Goal: Task Accomplishment & Management: Use online tool/utility

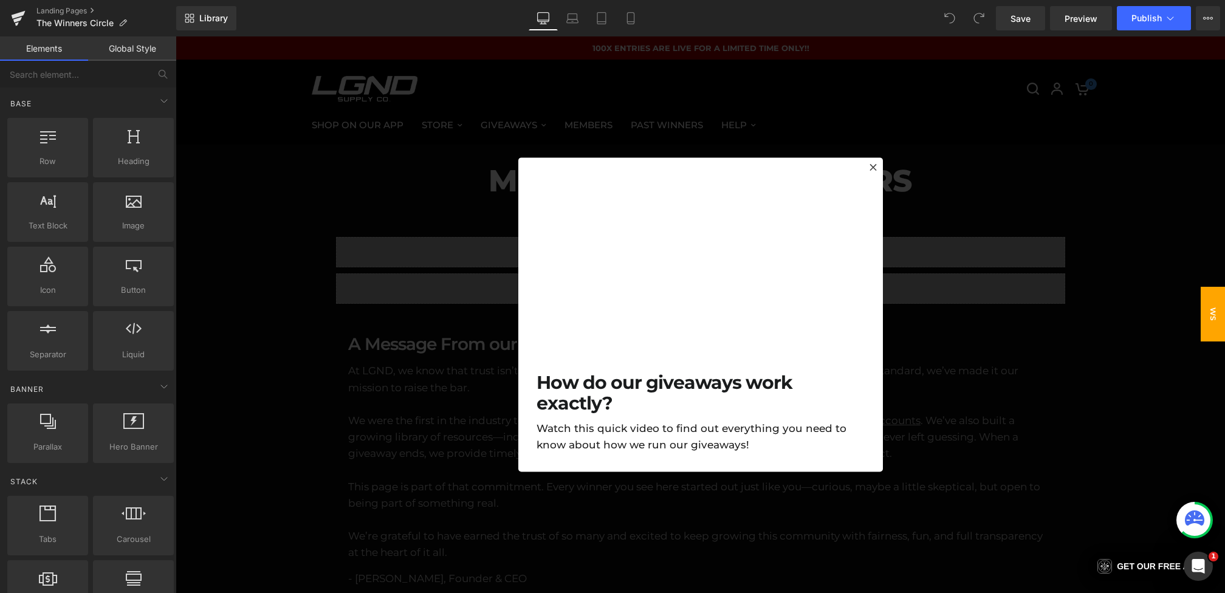
click at [420, 346] on div at bounding box center [700, 314] width 1049 height 557
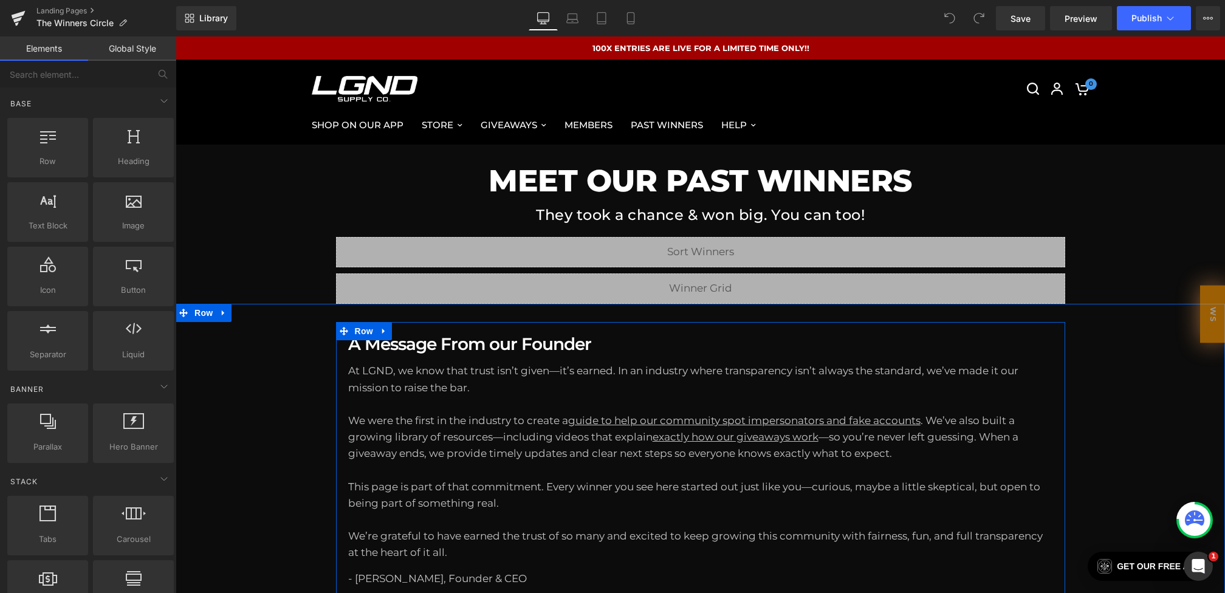
scroll to position [84, 0]
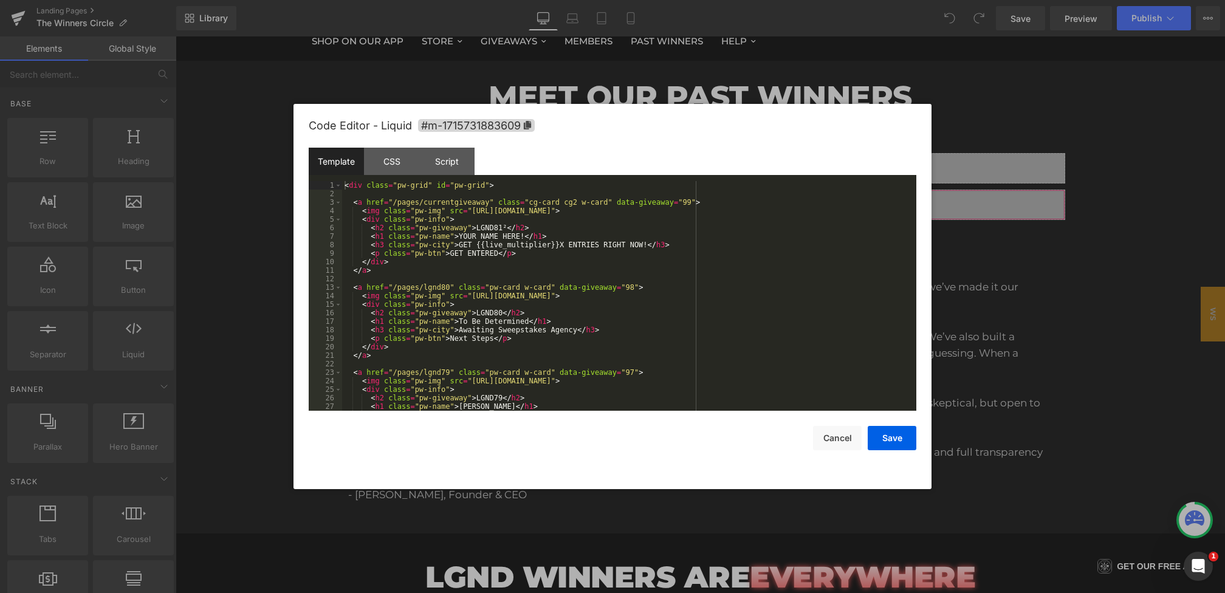
click at [431, 0] on div "You are previewing how the will restyle your page. You can not edit Elements in…" at bounding box center [612, 0] width 1225 height 0
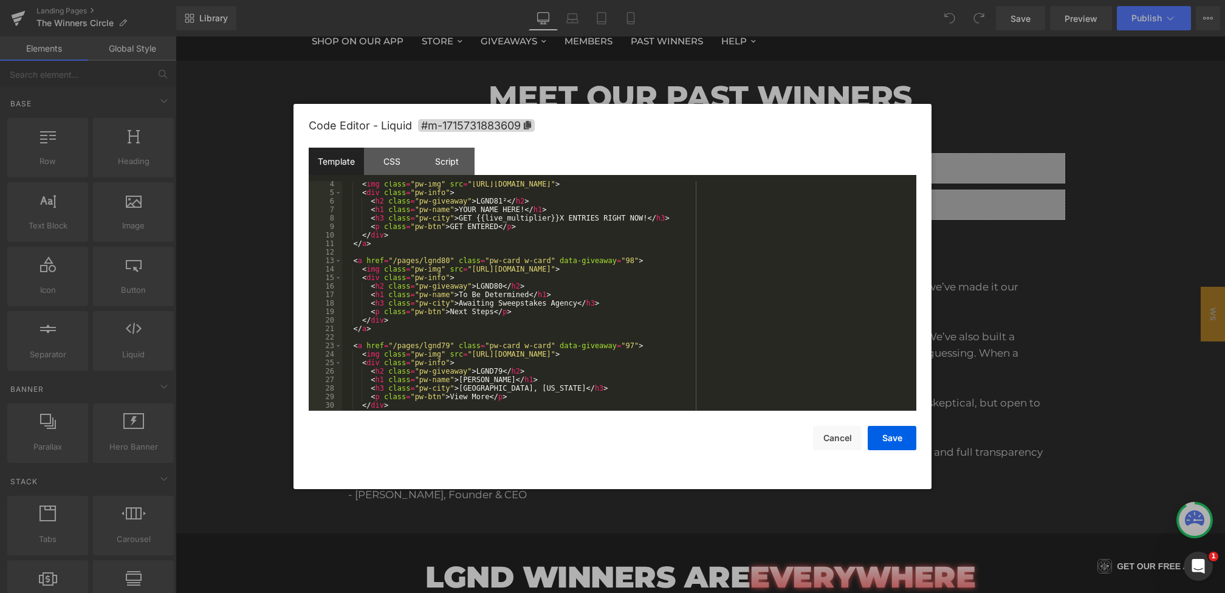
scroll to position [43, 0]
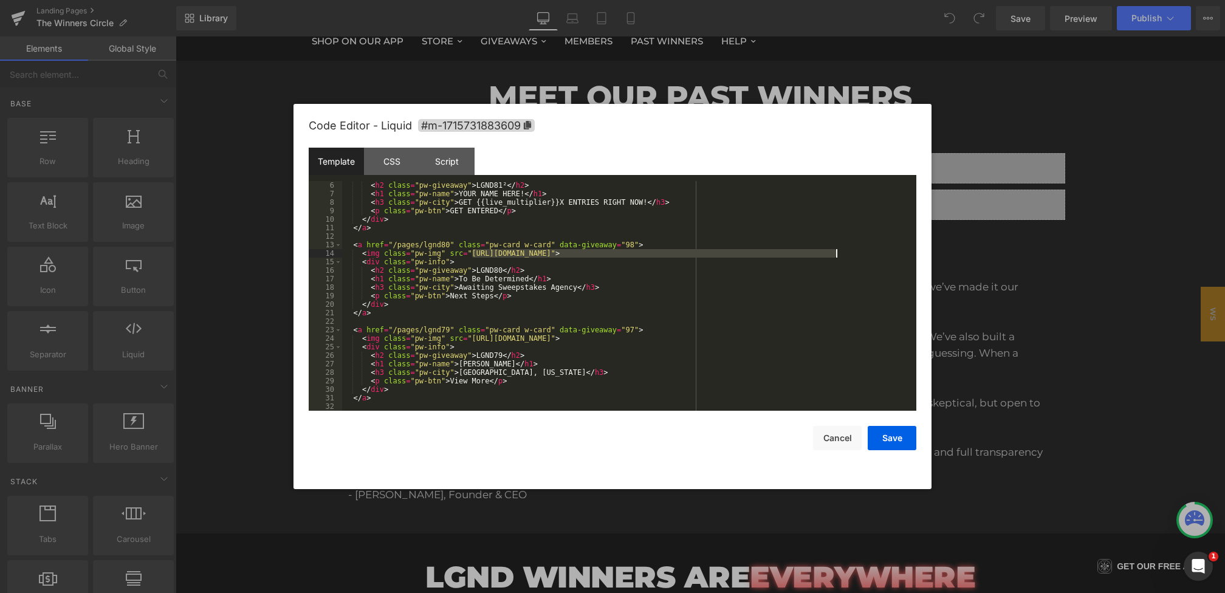
drag, startPoint x: 472, startPoint y: 254, endPoint x: 835, endPoint y: 253, distance: 362.8
click at [835, 253] on div "< h2 class = "pw-giveaway" > LGND81² </ h2 > < h1 class = "pw-name" > YOUR NAME…" at bounding box center [626, 304] width 569 height 247
click at [504, 261] on div "< h2 class = "pw-giveaway" > LGND81² </ h2 > < h1 class = "pw-name" > YOUR NAME…" at bounding box center [626, 304] width 569 height 247
drag, startPoint x: 470, startPoint y: 253, endPoint x: 832, endPoint y: 252, distance: 362.8
click at [832, 252] on div "< h2 class = "pw-giveaway" > LGND81² </ h2 > < h1 class = "pw-name" > YOUR NAME…" at bounding box center [626, 304] width 569 height 247
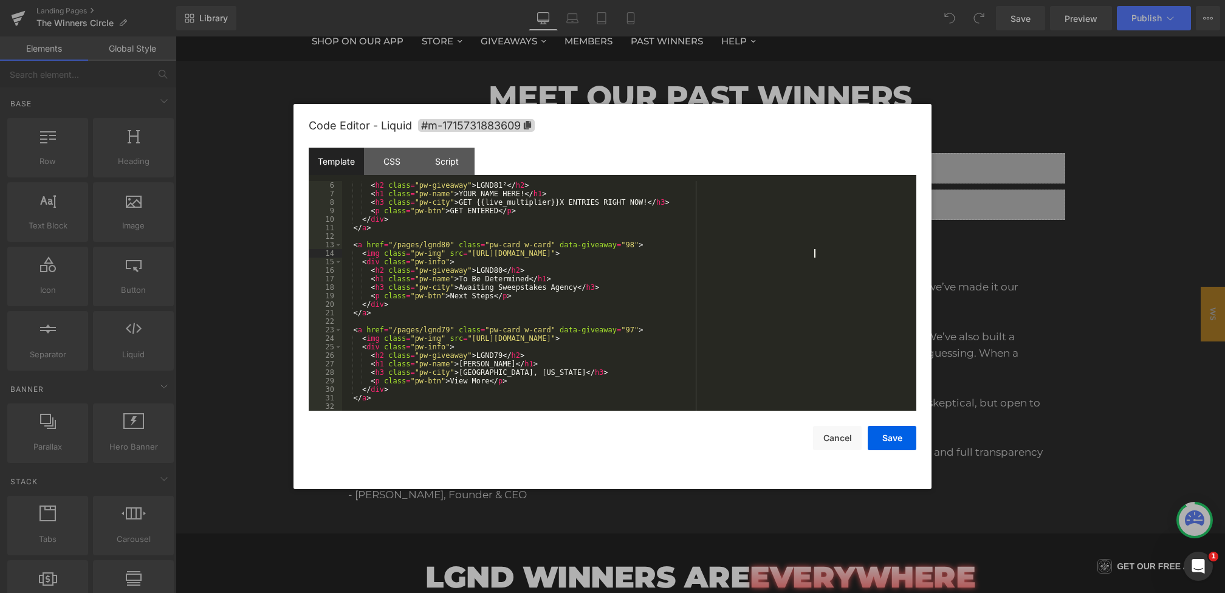
click at [491, 279] on div "< h2 class = "pw-giveaway" > LGND81² </ h2 > < h1 class = "pw-name" > YOUR NAME…" at bounding box center [626, 304] width 569 height 247
click at [504, 283] on div "< h2 class = "pw-giveaway" > LGND81² </ h2 > < h1 class = "pw-name" > YOUR NAME…" at bounding box center [626, 304] width 569 height 247
click at [513, 282] on div "< h2 class = "pw-giveaway" > LGND81² </ h2 > < h1 class = "pw-name" > YOUR NAME…" at bounding box center [626, 304] width 569 height 247
drag, startPoint x: 534, startPoint y: 282, endPoint x: 490, endPoint y: 282, distance: 43.8
click at [490, 282] on div "< h2 class = "pw-giveaway" > LGND81² </ h2 > < h1 class = "pw-name" > YOUR NAME…" at bounding box center [626, 304] width 569 height 247
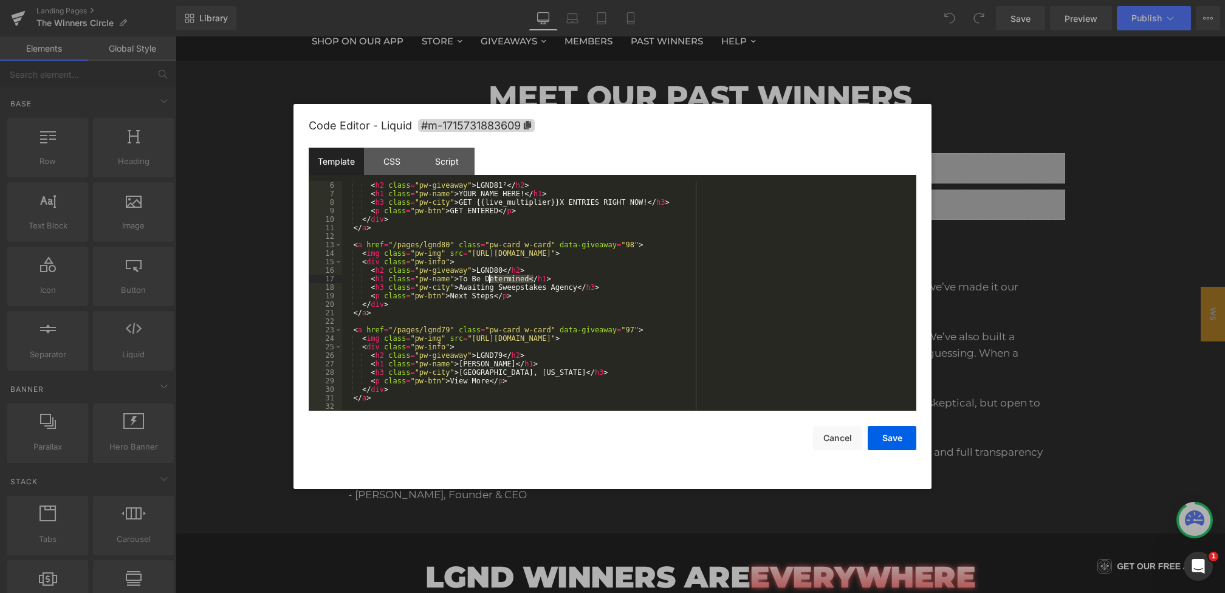
click at [490, 282] on div "< h2 class = "pw-giveaway" > LGND81² </ h2 > < h1 class = "pw-name" > YOUR NAME…" at bounding box center [626, 304] width 569 height 247
drag, startPoint x: 530, startPoint y: 281, endPoint x: 482, endPoint y: 281, distance: 48.0
click at [483, 281] on div "< h2 class = "pw-giveaway" > LGND81² </ h2 > < h1 class = "pw-name" > YOUR NAME…" at bounding box center [626, 304] width 569 height 247
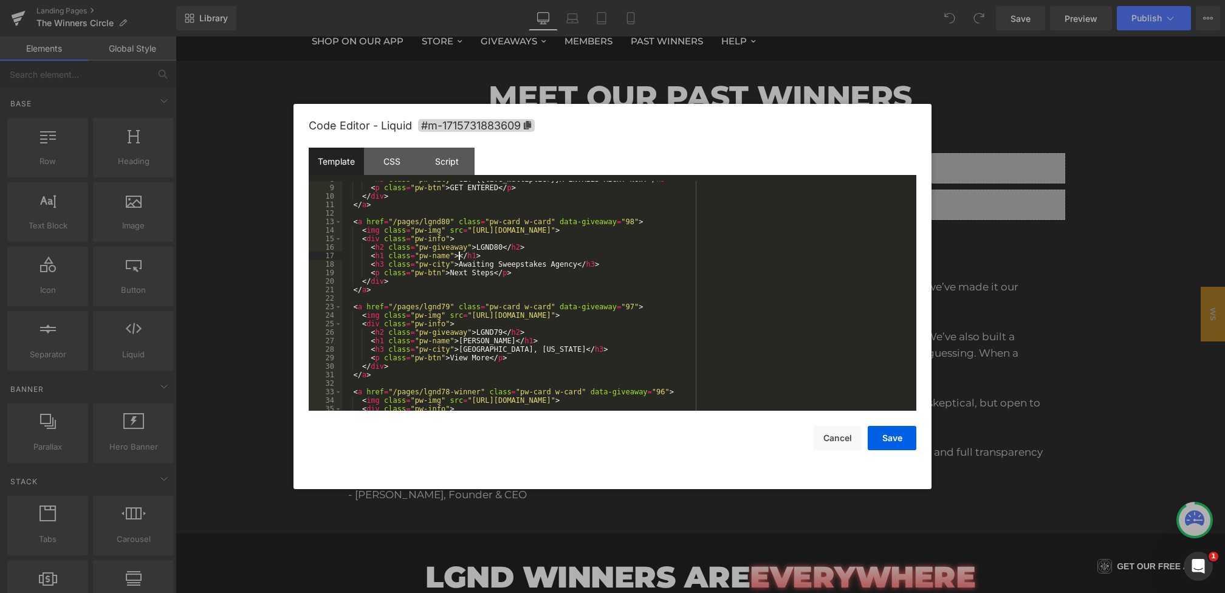
scroll to position [69, 0]
click at [569, 261] on div "< p class = "pw-btn" > GET ENTERED </ p > </ div > </ a > < a href = "/pages/lg…" at bounding box center [626, 303] width 569 height 247
drag, startPoint x: 577, startPoint y: 262, endPoint x: 531, endPoint y: 262, distance: 46.2
click at [534, 262] on div "< p class = "pw-btn" > GET ENTERED </ p > </ div > </ a > < a href = "/pages/lg…" at bounding box center [626, 303] width 569 height 247
click at [495, 272] on div "< p class = "pw-btn" > GET ENTERED </ p > </ div > </ a > < a href = "/pages/lg…" at bounding box center [626, 303] width 569 height 247
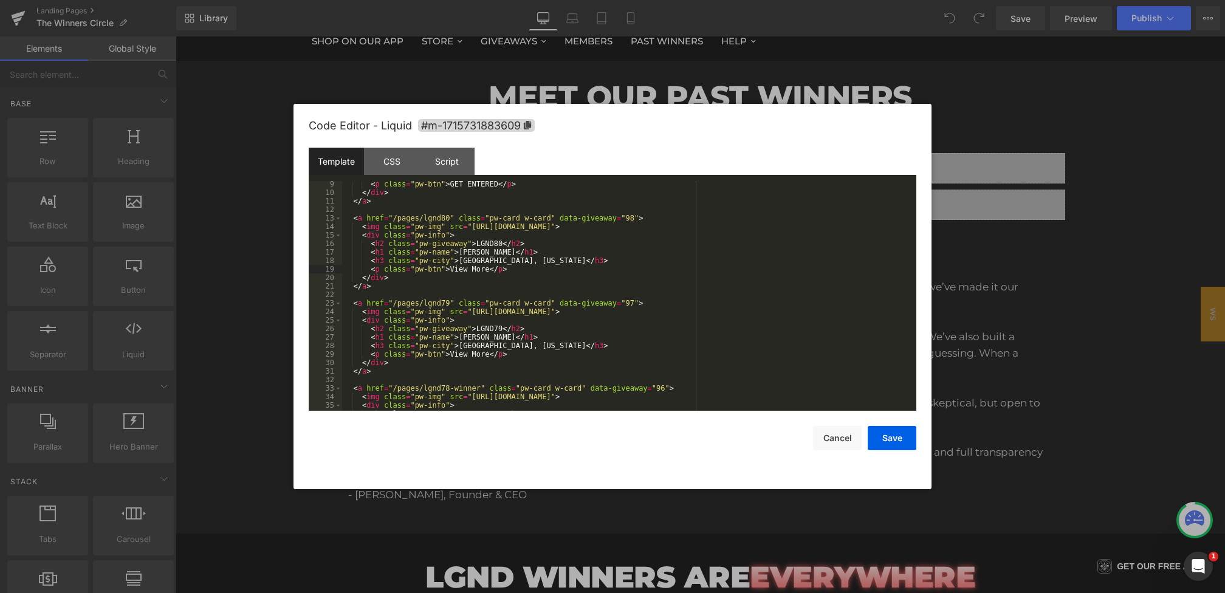
click at [510, 256] on div "< p class = "pw-btn" > GET ENTERED </ p > </ div > </ a > < a href = "/pages/lg…" at bounding box center [626, 303] width 569 height 247
click at [496, 250] on div "< p class = "pw-btn" > GET ENTERED </ p > </ div > </ a > < a href = "/pages/lg…" at bounding box center [626, 303] width 569 height 247
click at [496, 244] on div "< p class = "pw-btn" > GET ENTERED </ p > </ div > </ a > < a href = "/pages/lg…" at bounding box center [626, 303] width 569 height 247
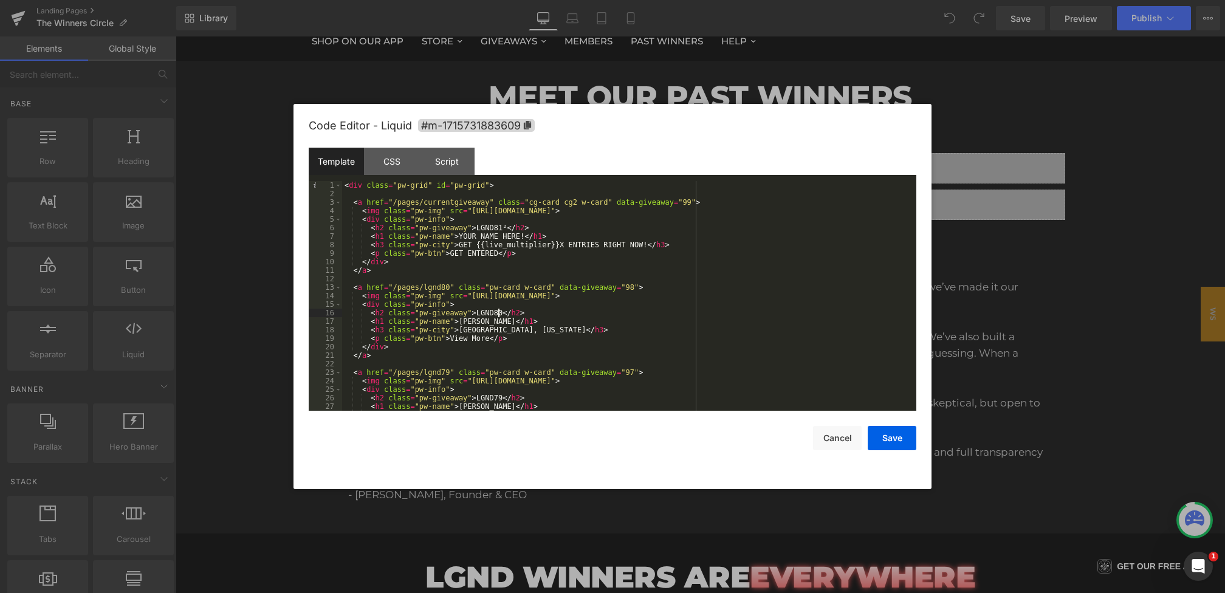
scroll to position [57, 0]
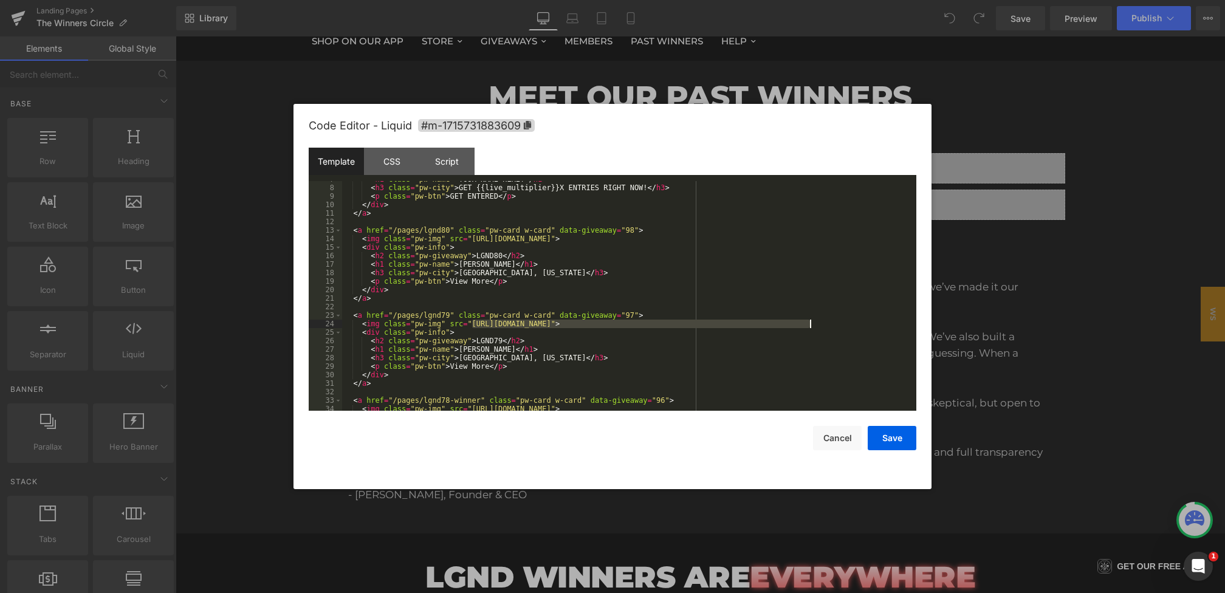
drag, startPoint x: 471, startPoint y: 324, endPoint x: 811, endPoint y: 323, distance: 340.3
click at [811, 323] on div "< h1 class = "pw-name" > YOUR NAME HERE! </ h1 > < h3 class = "pw-city" > GET {…" at bounding box center [626, 298] width 569 height 247
click at [486, 365] on div "< h1 class = "pw-name" > YOUR NAME HERE! </ h1 > < h3 class = "pw-city" > GET {…" at bounding box center [626, 298] width 569 height 247
click at [887, 436] on button "Save" at bounding box center [892, 438] width 49 height 24
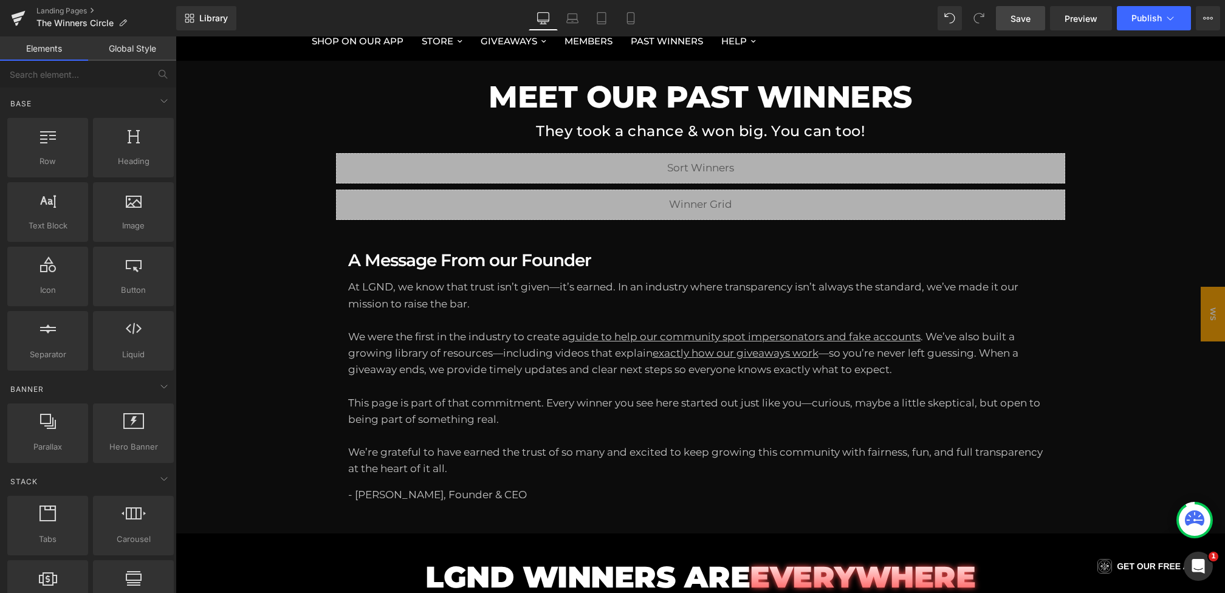
click at [1020, 22] on span "Save" at bounding box center [1021, 18] width 20 height 13
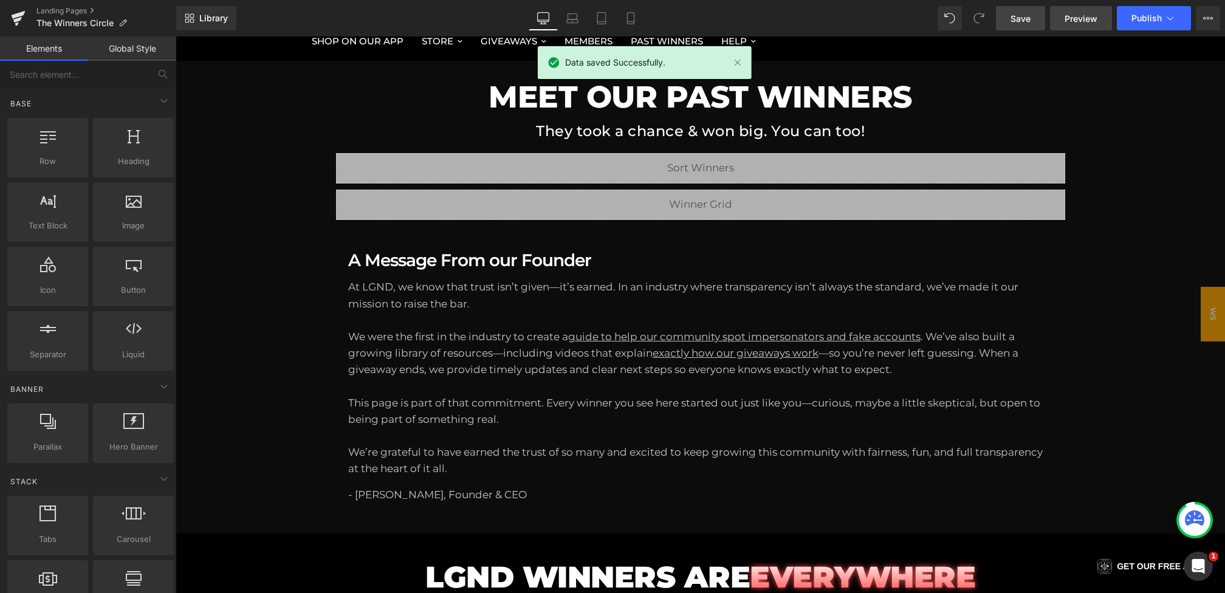
click at [1090, 18] on span "Preview" at bounding box center [1081, 18] width 33 height 13
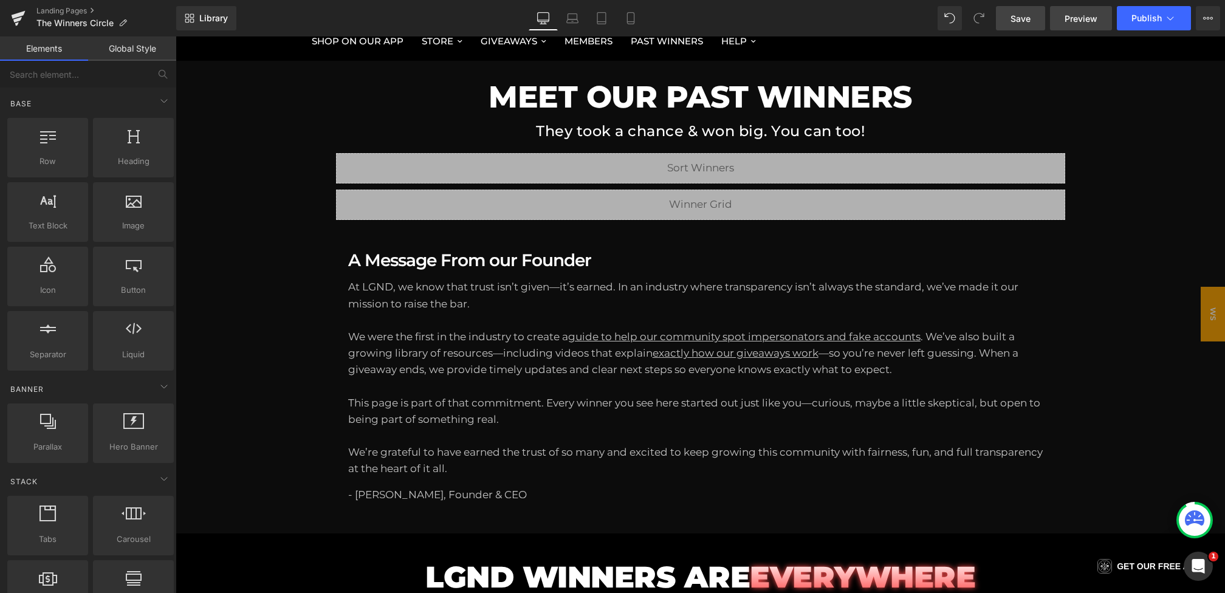
click at [1059, 8] on link "Preview" at bounding box center [1081, 18] width 62 height 24
click at [1138, 24] on button "Publish" at bounding box center [1154, 18] width 74 height 24
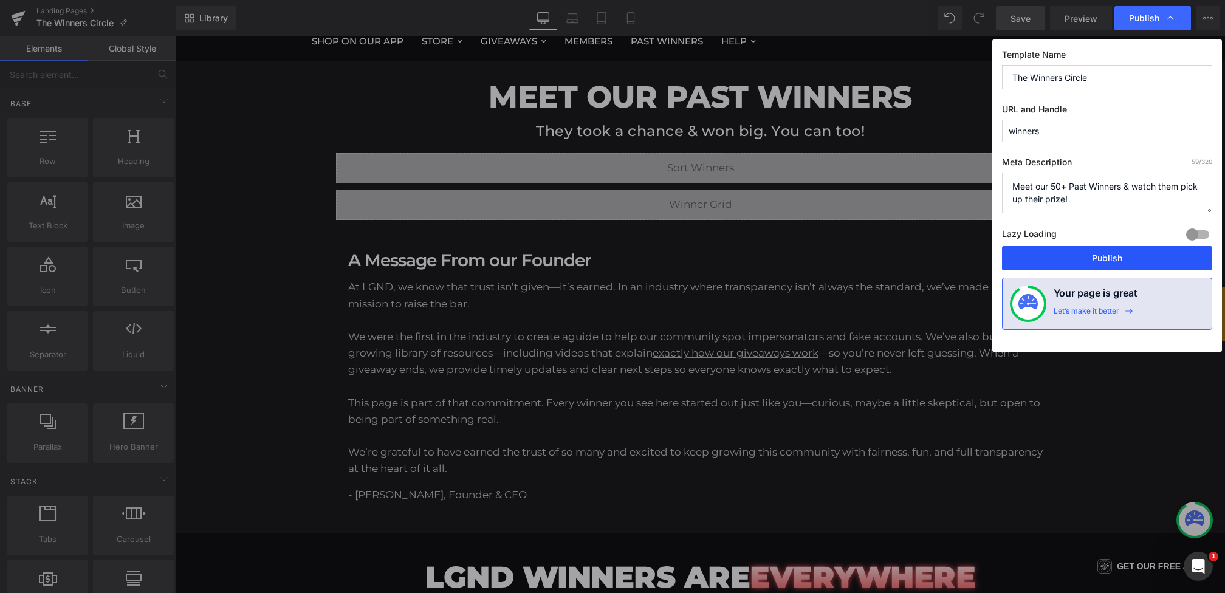
click at [1079, 255] on button "Publish" at bounding box center [1107, 258] width 210 height 24
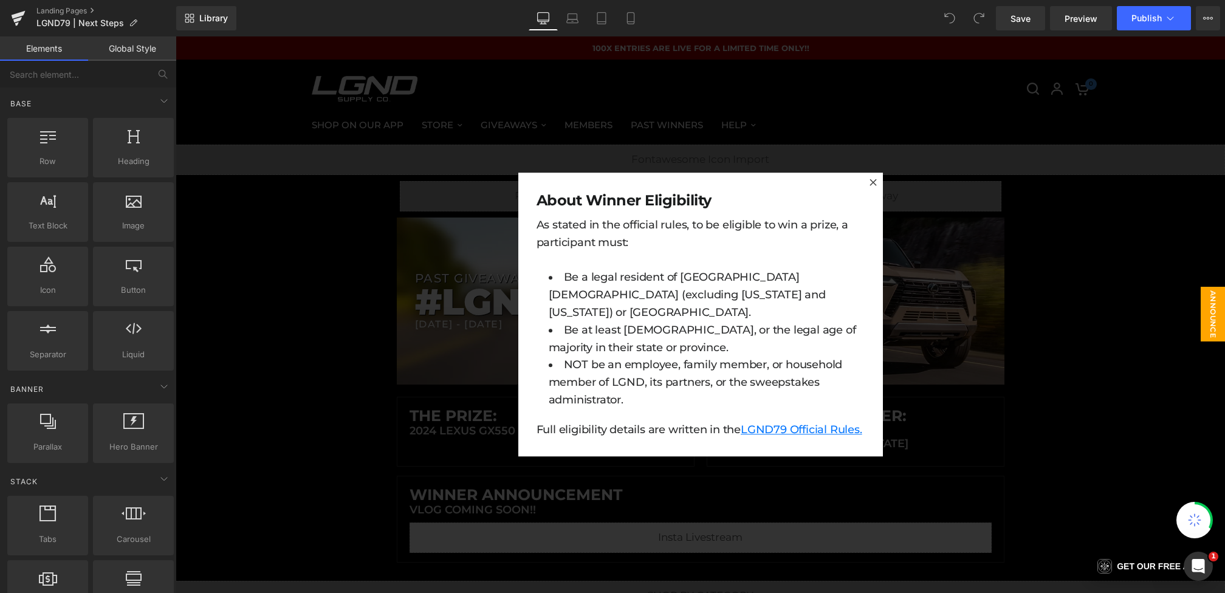
click at [475, 288] on div at bounding box center [700, 314] width 1049 height 557
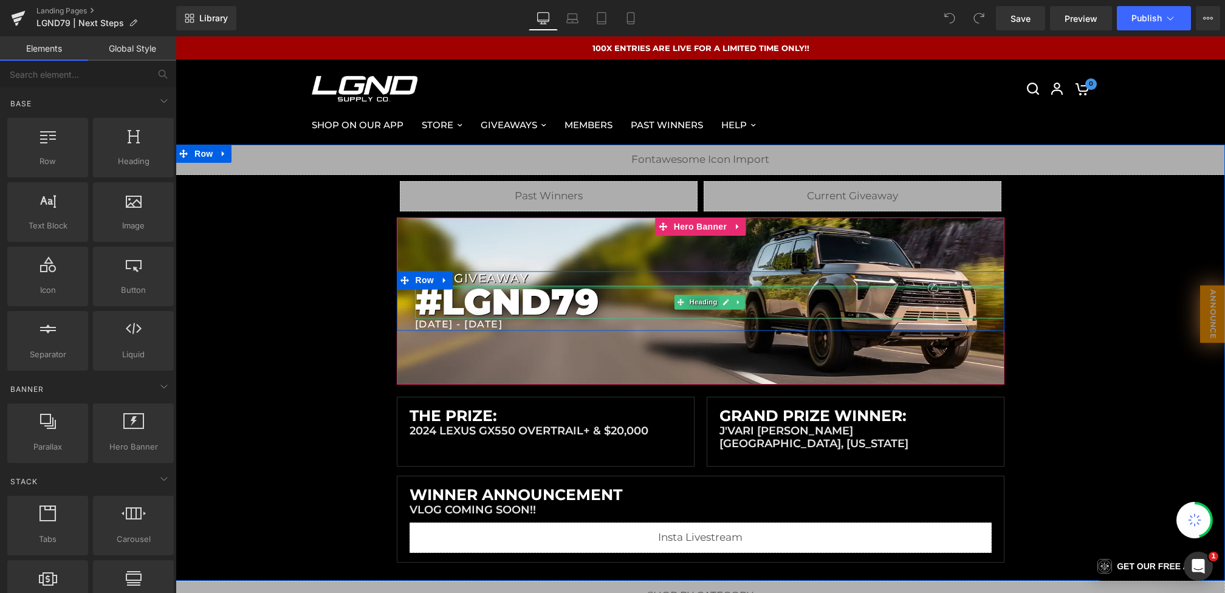
scroll to position [219, 0]
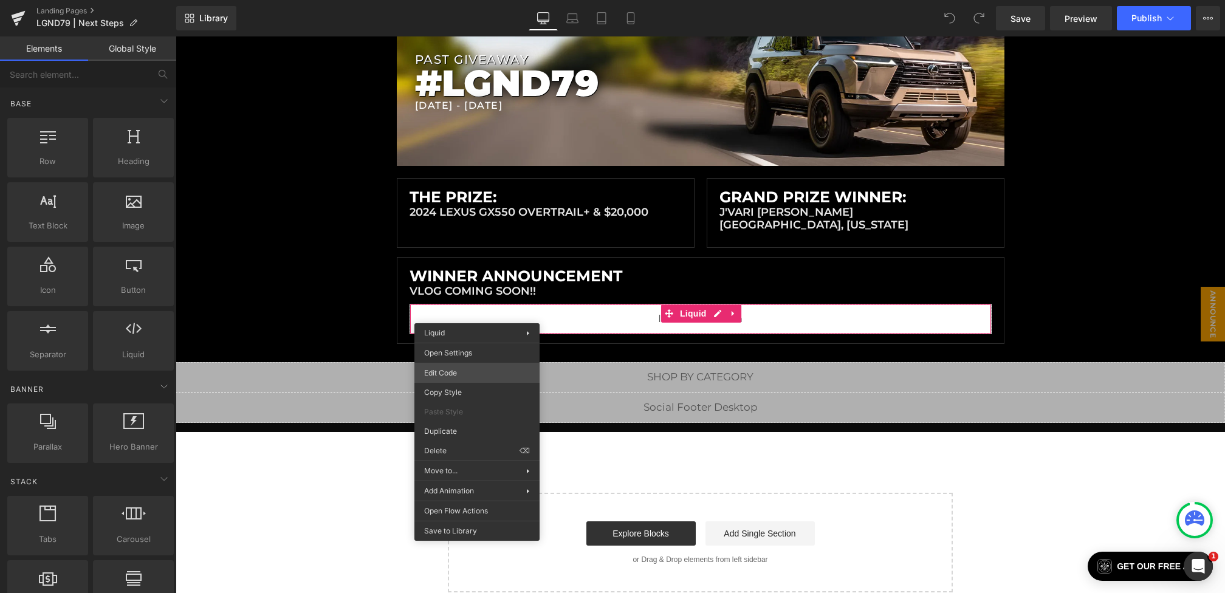
click at [452, 0] on div "You are previewing how the will restyle your page. You can not edit Elements in…" at bounding box center [612, 0] width 1225 height 0
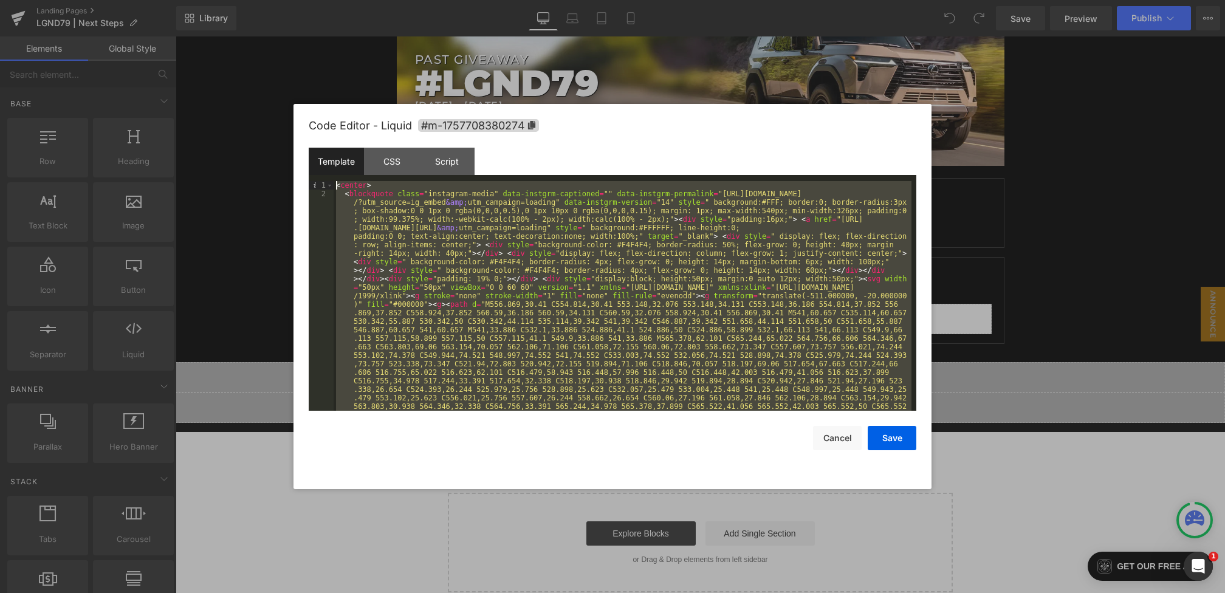
scroll to position [0, 0]
drag, startPoint x: 654, startPoint y: 396, endPoint x: 312, endPoint y: 194, distance: 396.9
click at [312, 194] on pre "1 2 < center > < blockquote class = "instagram-media" data-instgrm-captioned = …" at bounding box center [613, 296] width 608 height 230
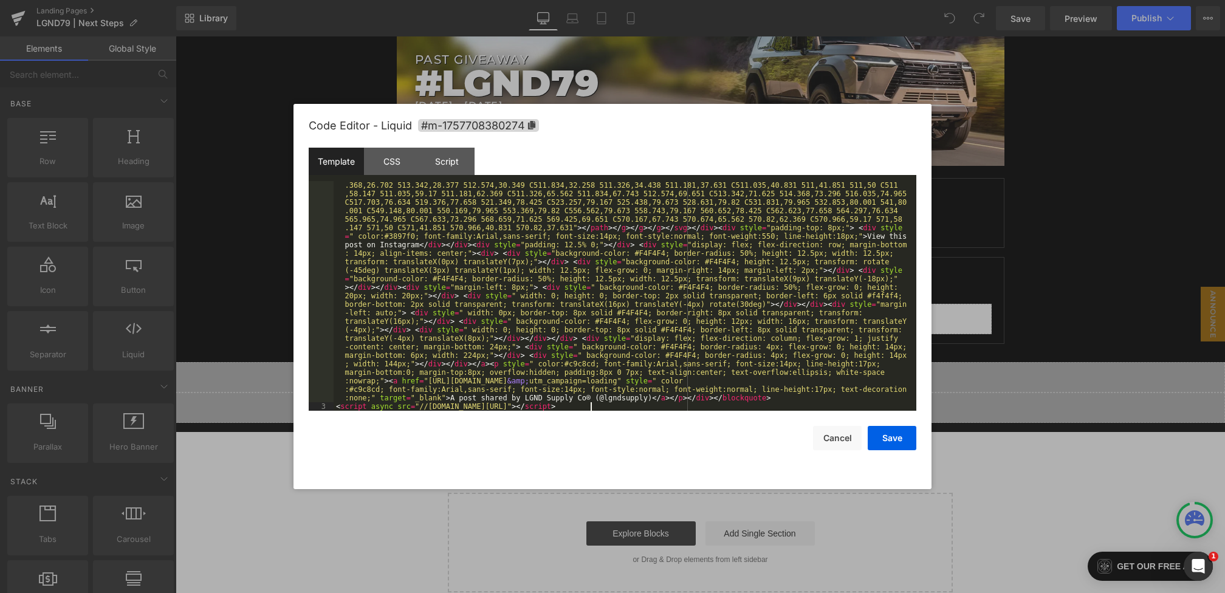
scroll to position [255, 0]
click at [891, 441] on button "Save" at bounding box center [892, 438] width 49 height 24
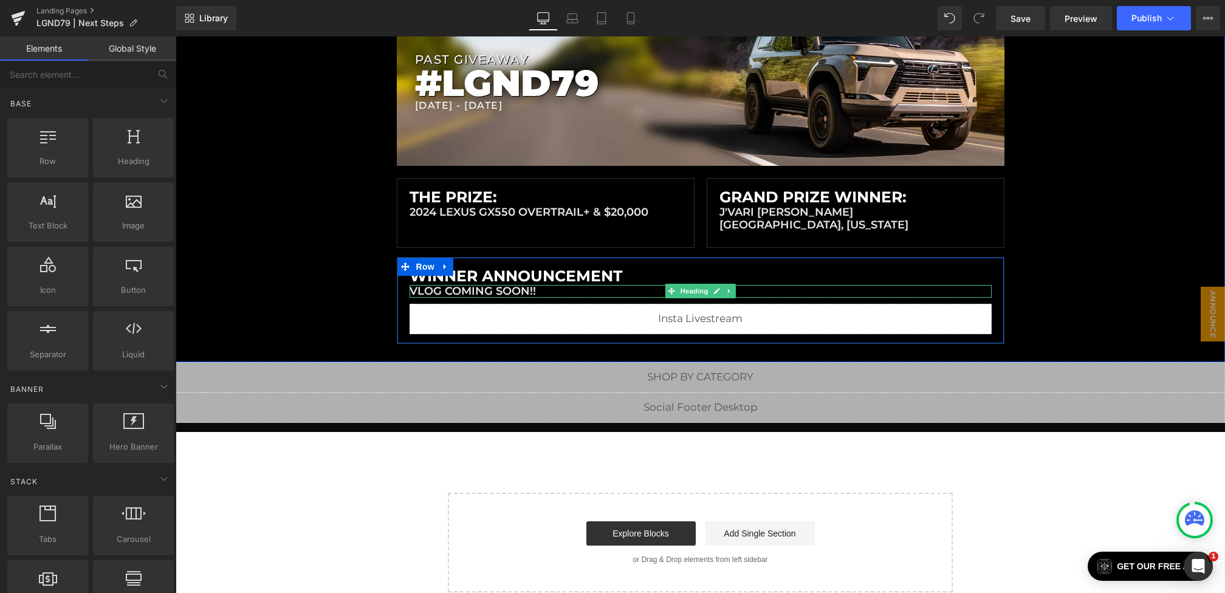
click at [514, 285] on div at bounding box center [701, 286] width 582 height 3
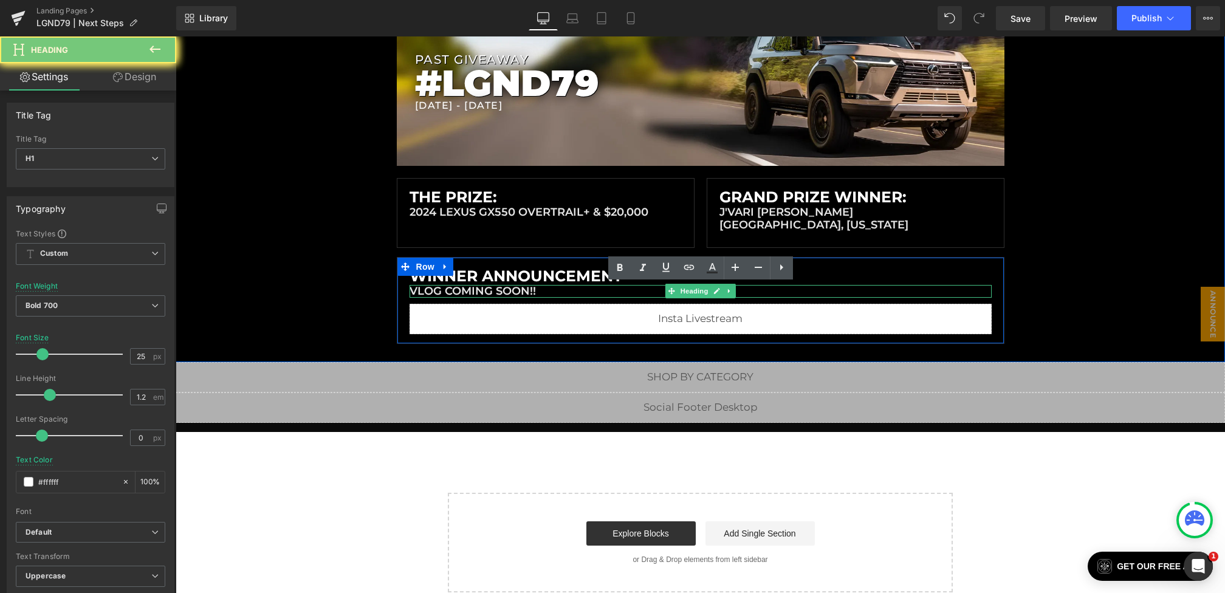
click at [532, 275] on h1 "WINNER Announcement" at bounding box center [701, 276] width 582 height 18
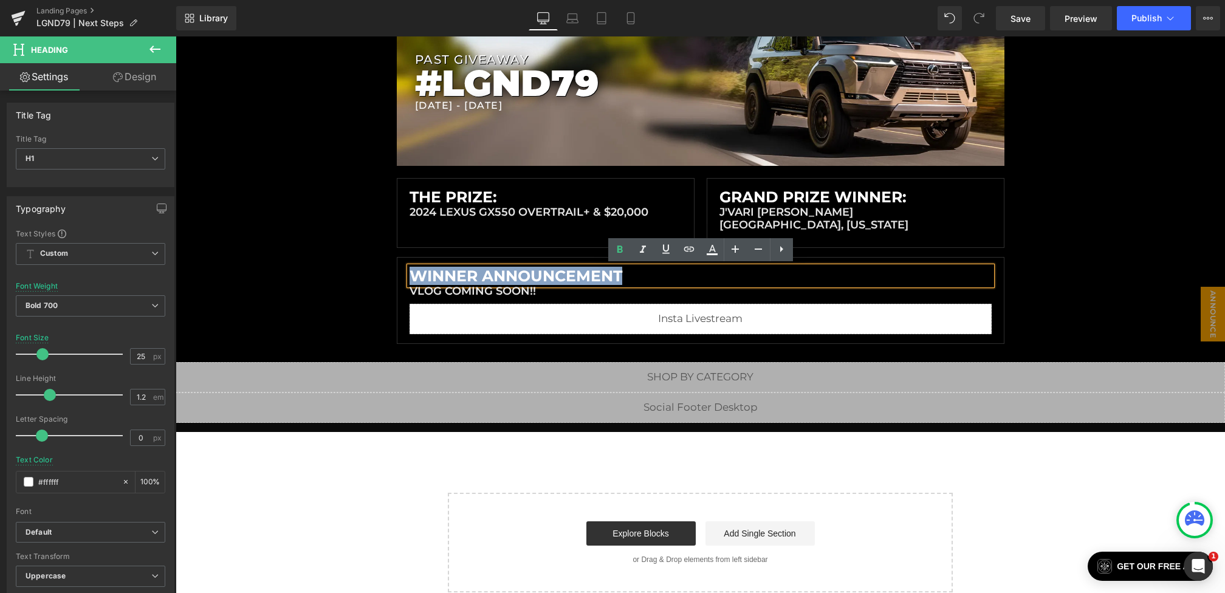
drag, startPoint x: 623, startPoint y: 275, endPoint x: 365, endPoint y: 275, distance: 258.3
click at [365, 275] on div "Liquid Liquid Liquid Row Row PAST GIVEAWAY Heading #LGND79 Heading 8/25/2025 - …" at bounding box center [700, 135] width 1049 height 418
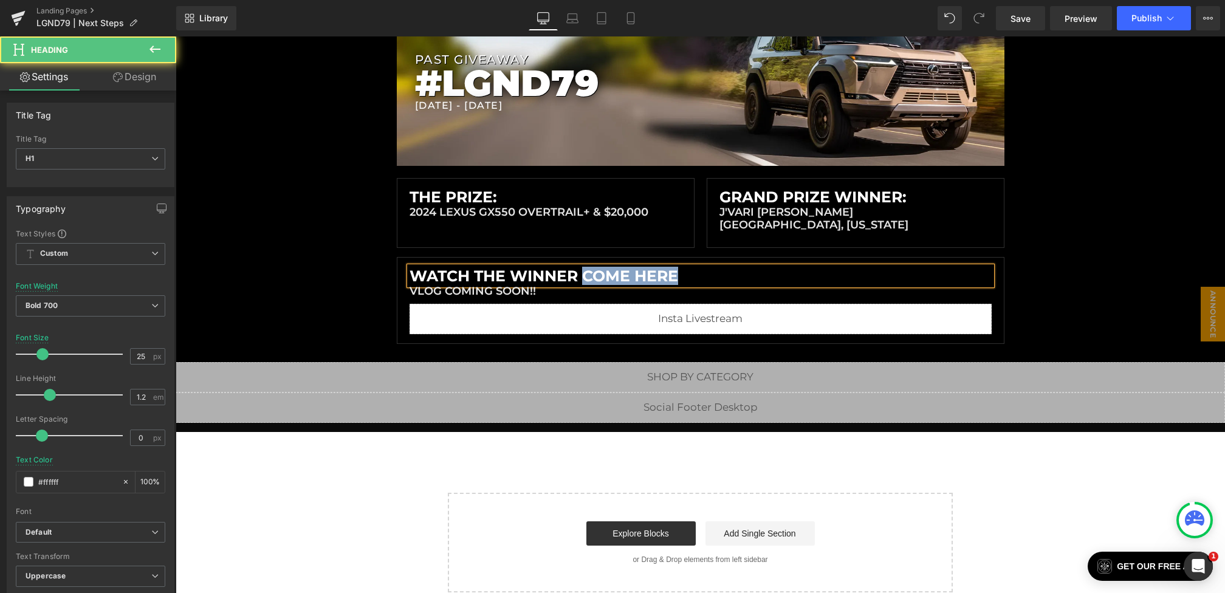
drag, startPoint x: 695, startPoint y: 281, endPoint x: 587, endPoint y: 280, distance: 107.6
click at [587, 280] on h1 "WATCH THE WINNER COME HERE" at bounding box center [701, 276] width 582 height 18
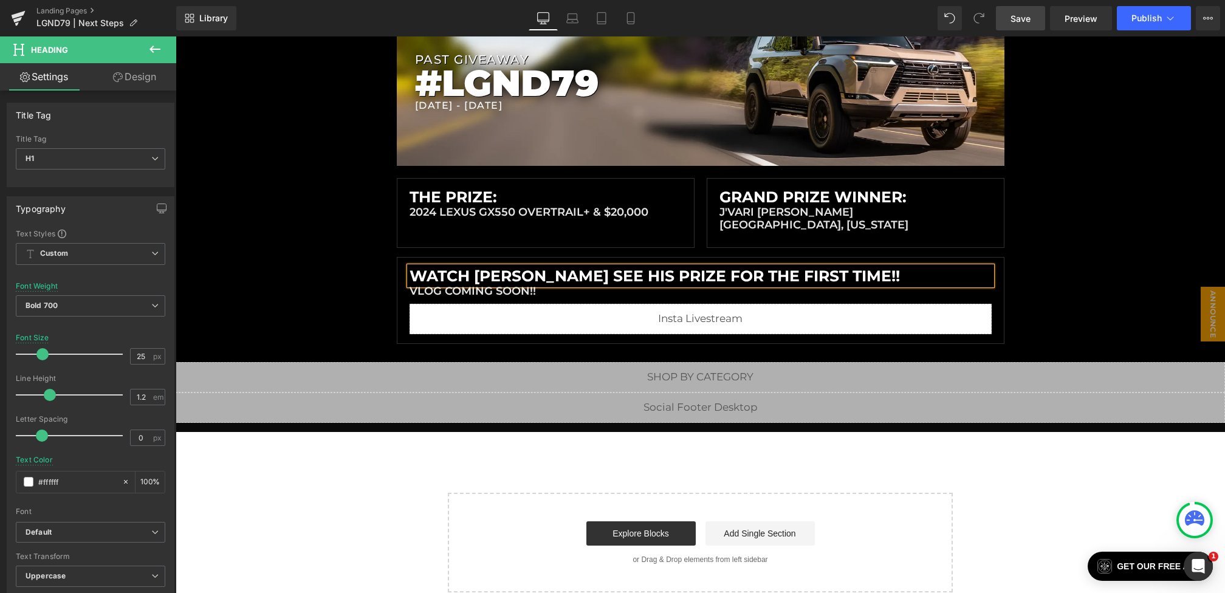
click at [1026, 24] on link "Save" at bounding box center [1020, 18] width 49 height 24
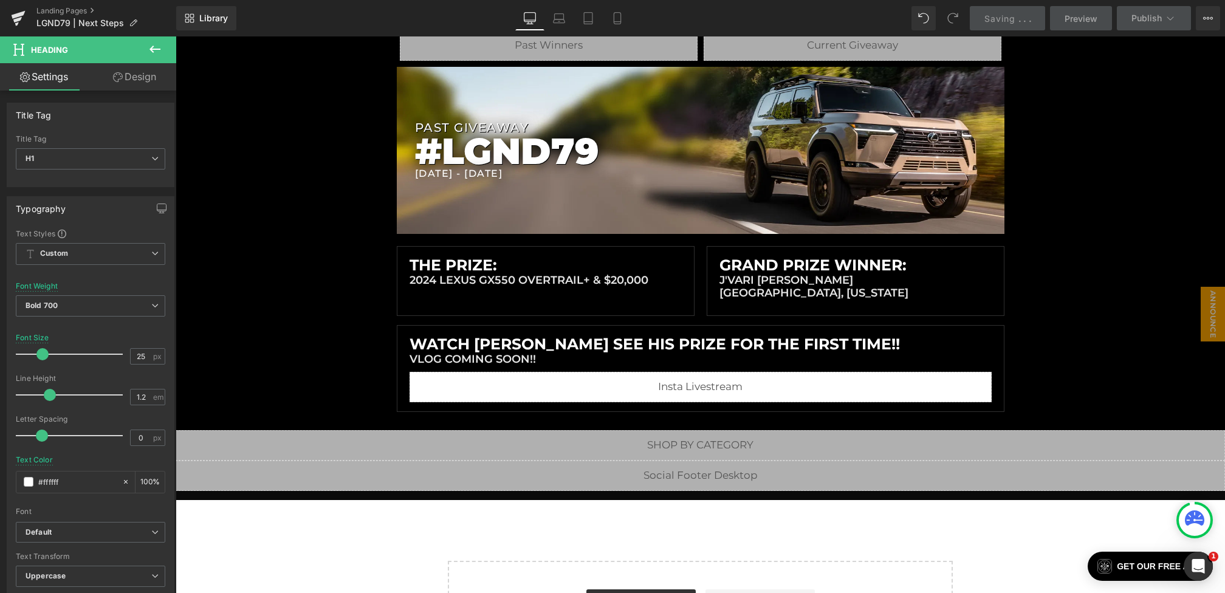
scroll to position [0, 0]
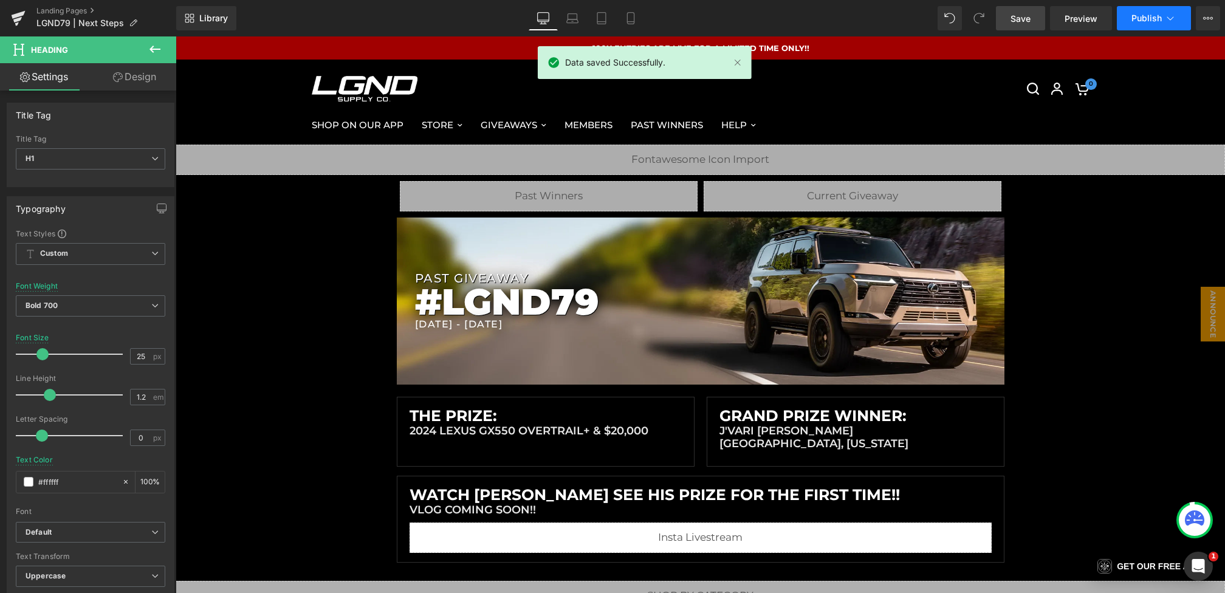
click at [1127, 16] on button "Publish" at bounding box center [1154, 18] width 74 height 24
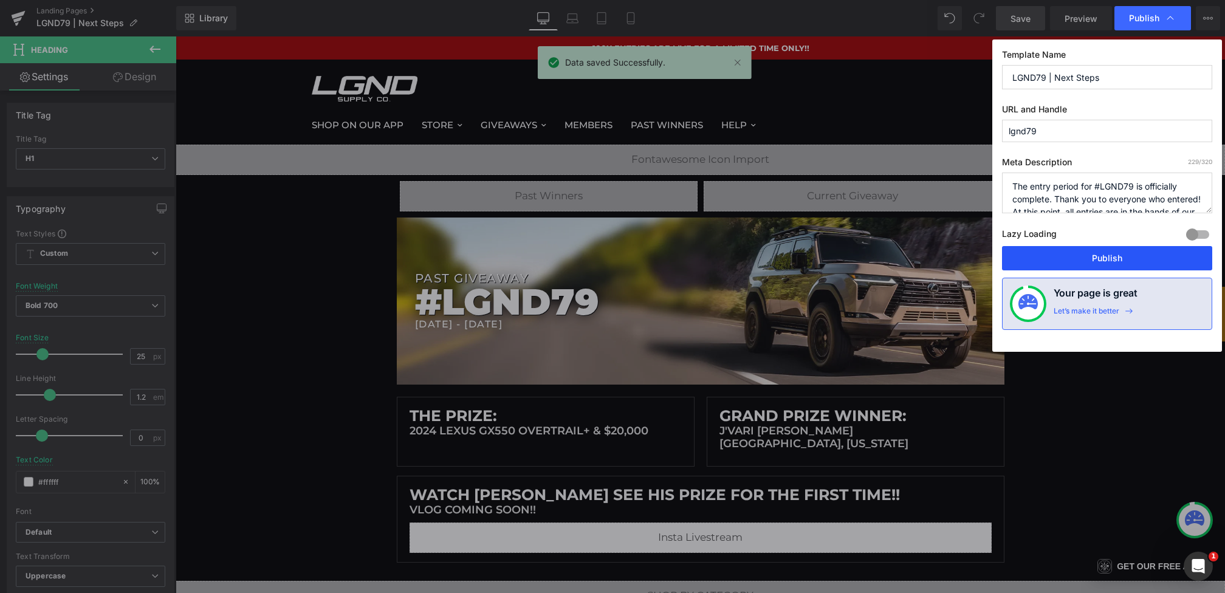
click at [1041, 263] on button "Publish" at bounding box center [1107, 258] width 210 height 24
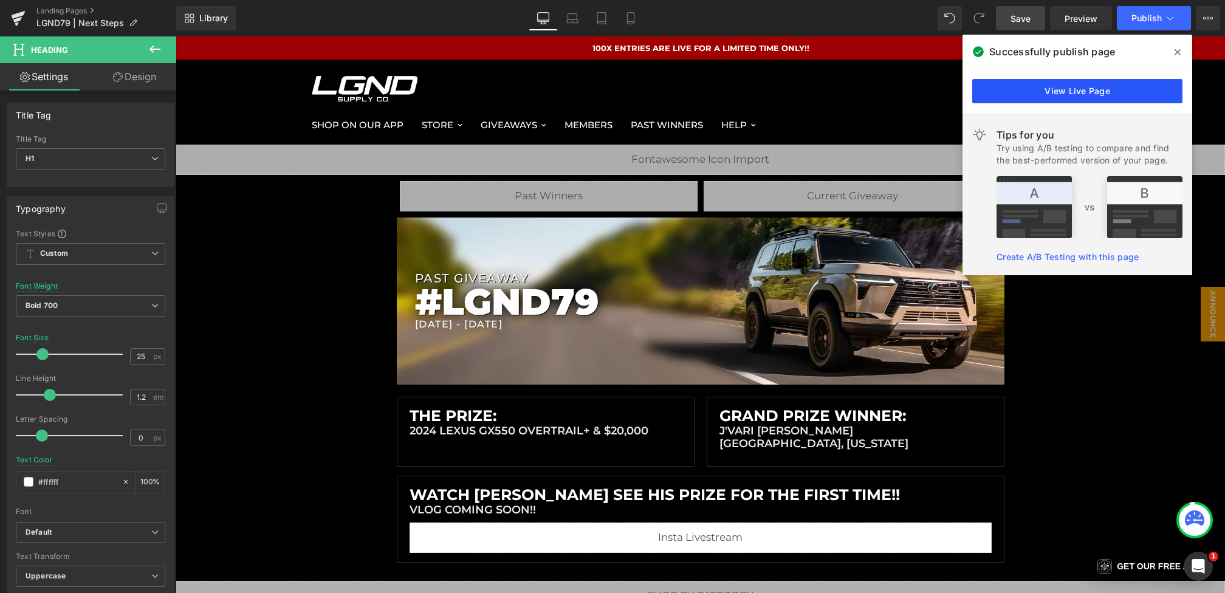
click at [1040, 84] on link "View Live Page" at bounding box center [1077, 91] width 210 height 24
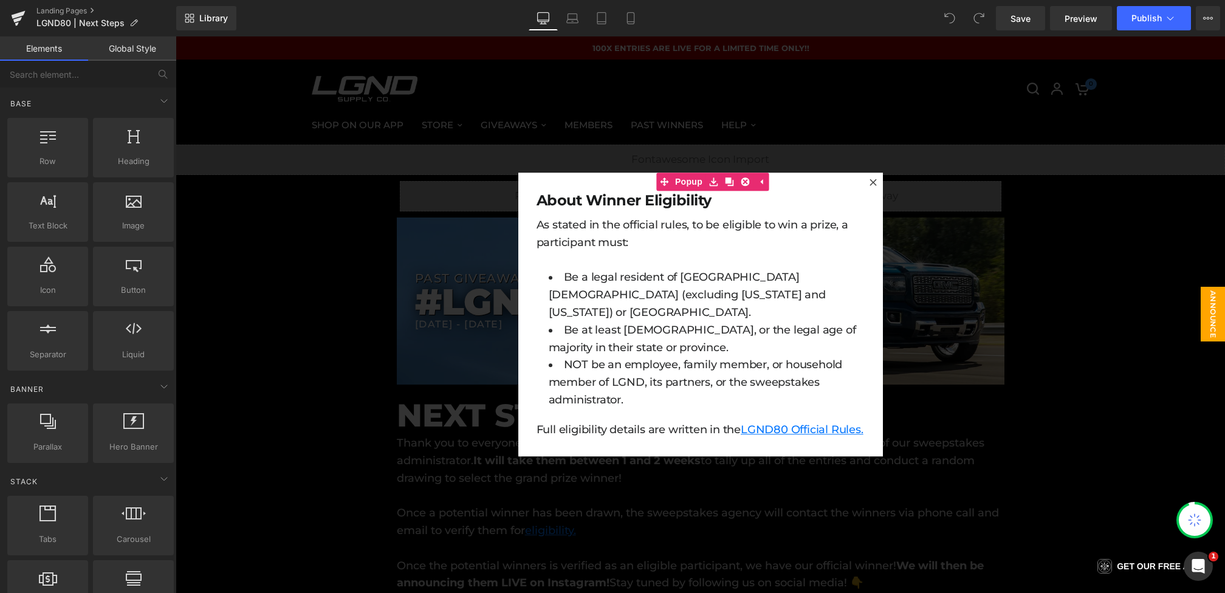
click at [935, 244] on div at bounding box center [700, 314] width 1049 height 557
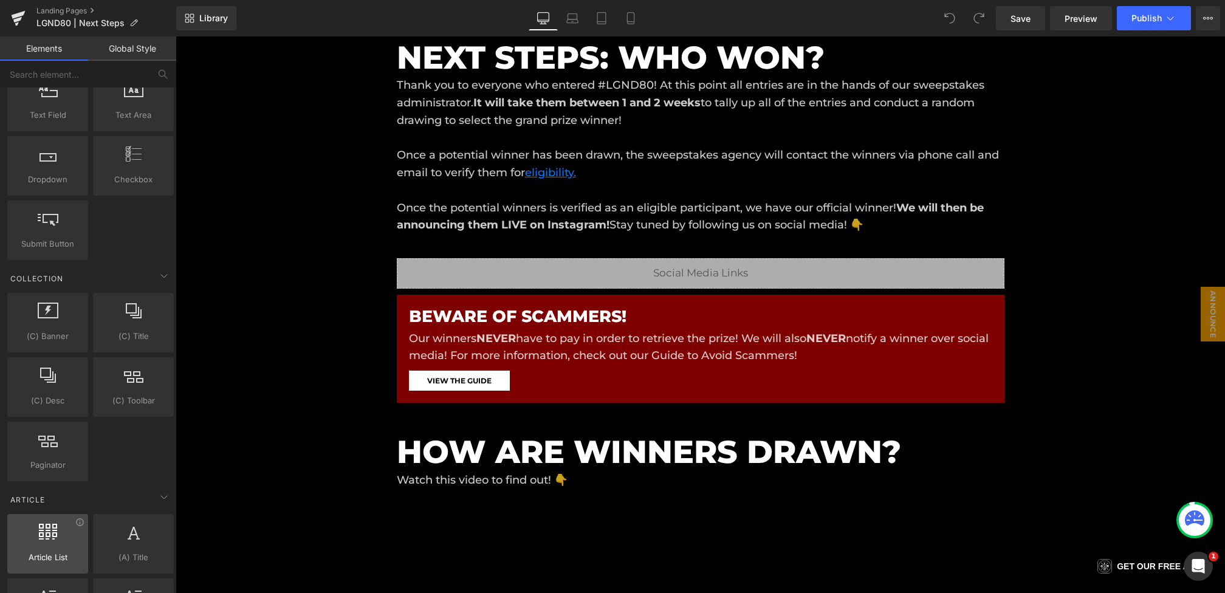
scroll to position [2098, 0]
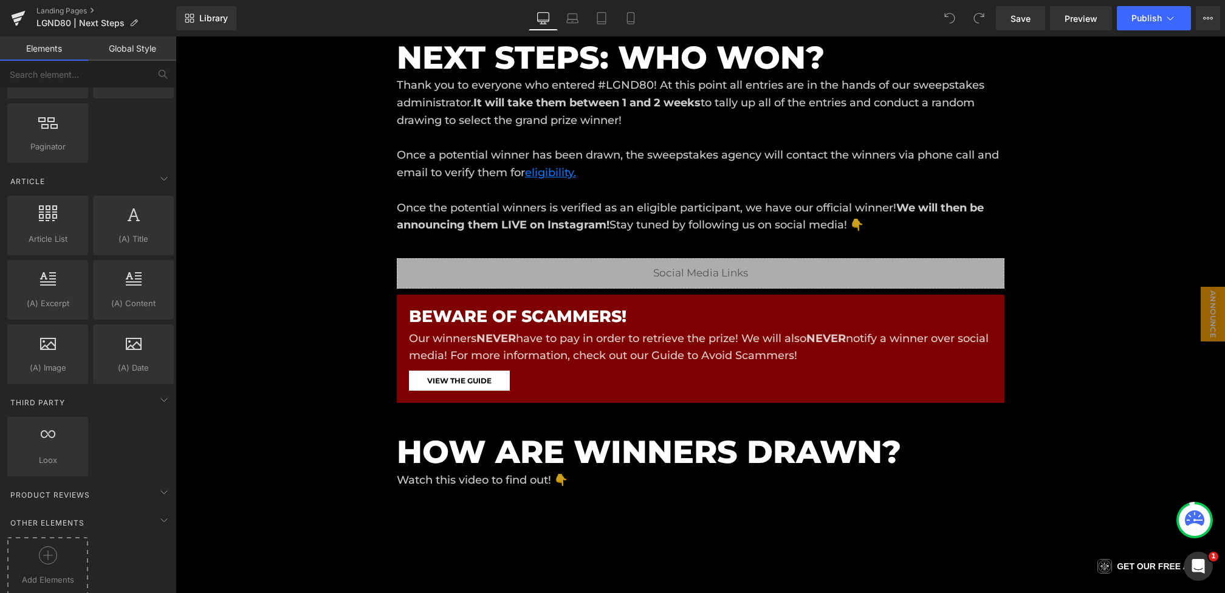
click at [45, 546] on icon at bounding box center [48, 555] width 18 height 18
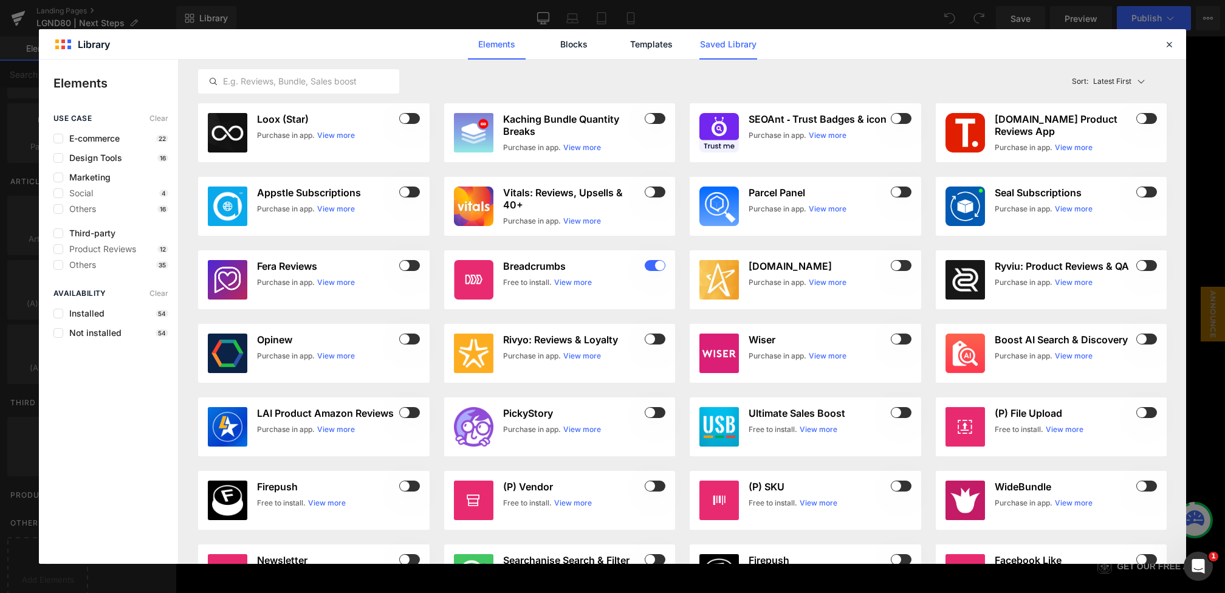
click at [707, 54] on link "Saved Library" at bounding box center [728, 44] width 58 height 30
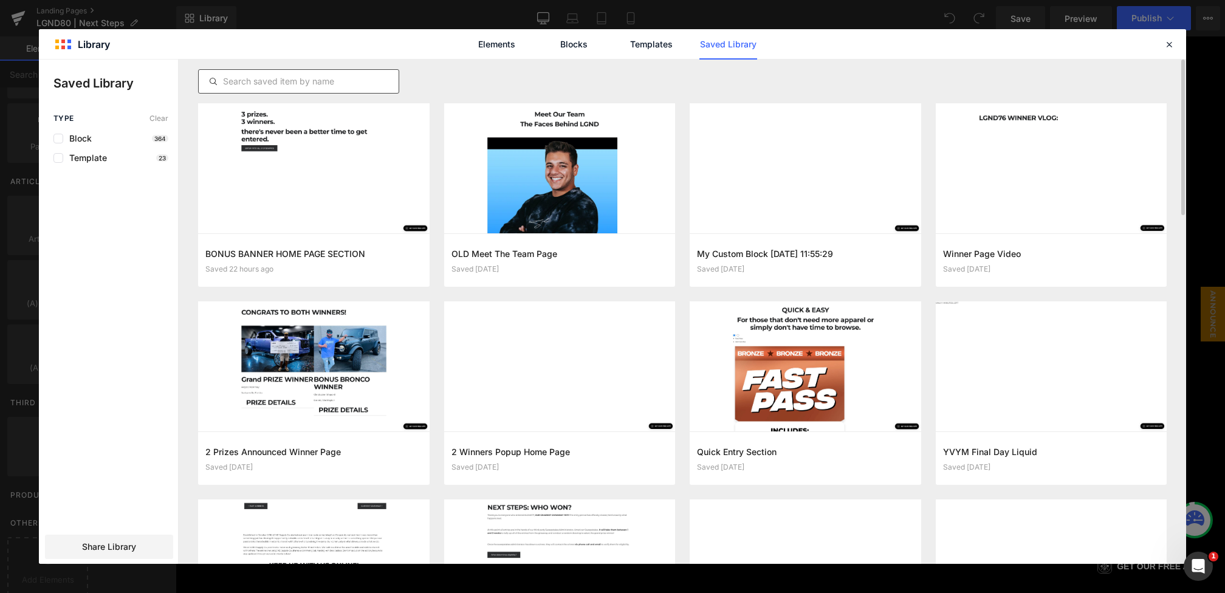
click at [327, 75] on input "text" at bounding box center [299, 81] width 200 height 15
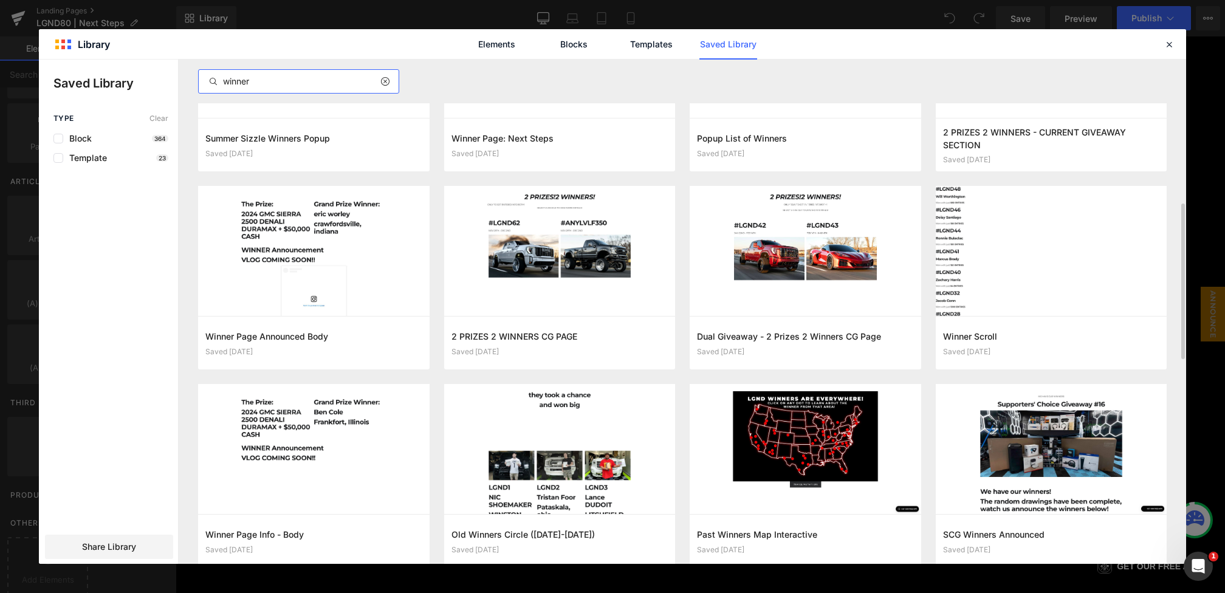
scroll to position [526, 0]
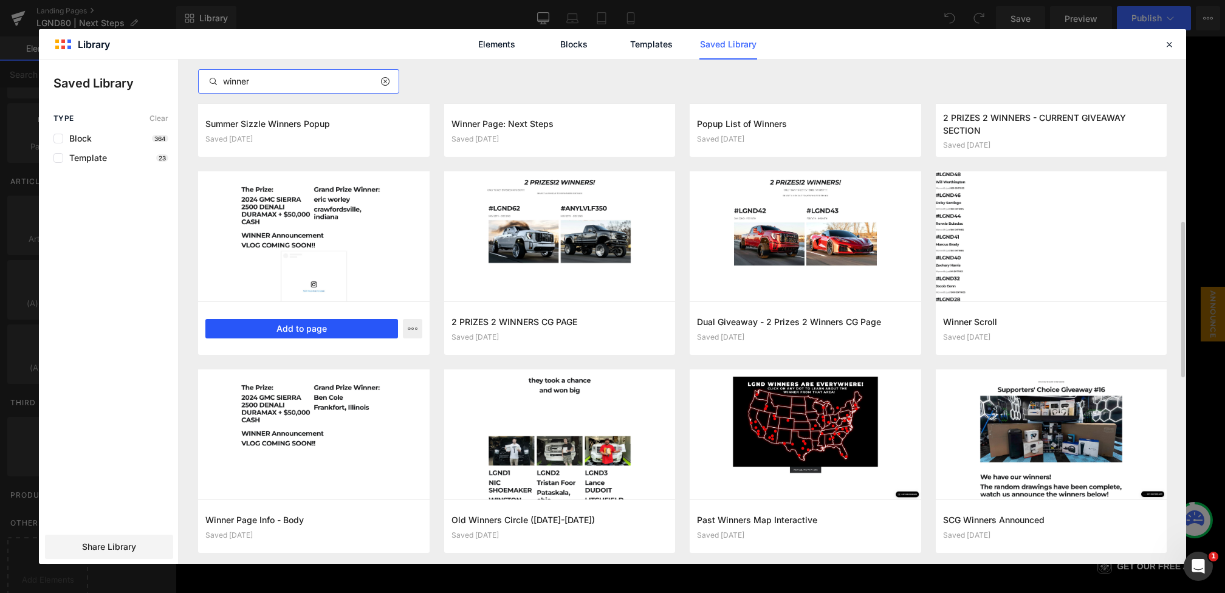
type input "winner"
click at [284, 334] on button "Add to page" at bounding box center [301, 328] width 193 height 19
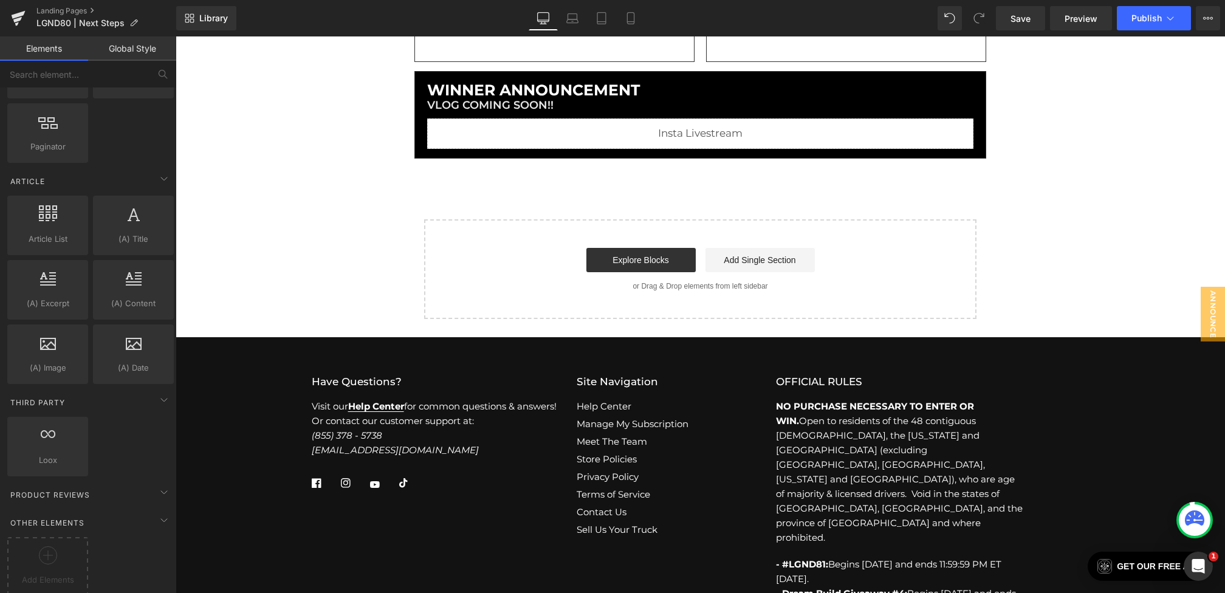
scroll to position [924, 0]
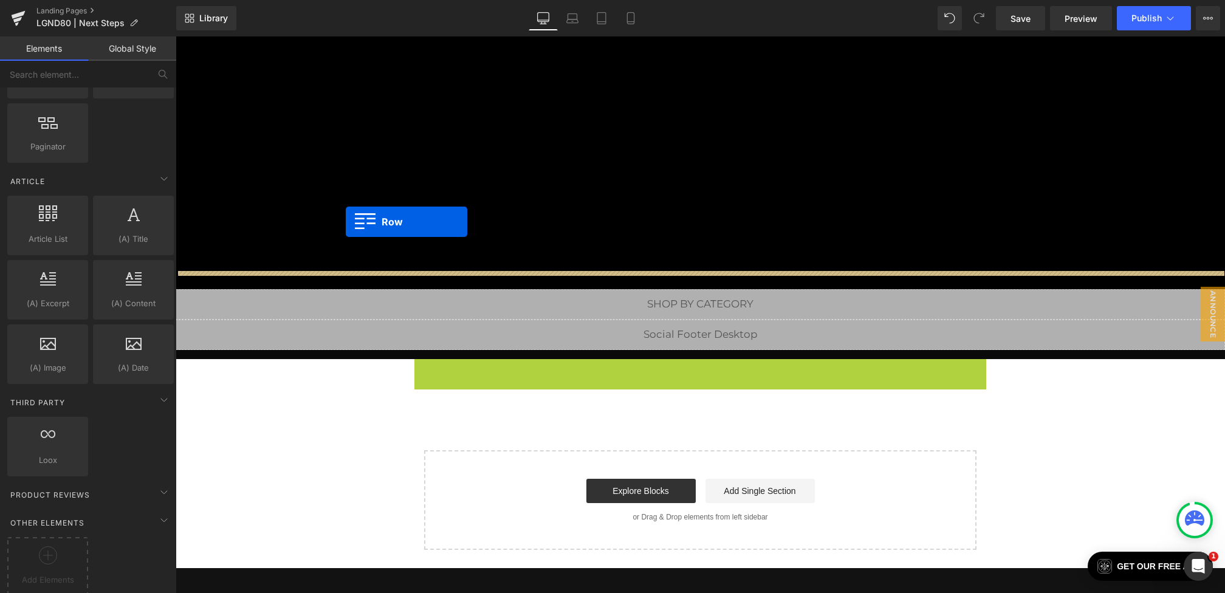
drag, startPoint x: 420, startPoint y: 368, endPoint x: 346, endPoint y: 216, distance: 168.8
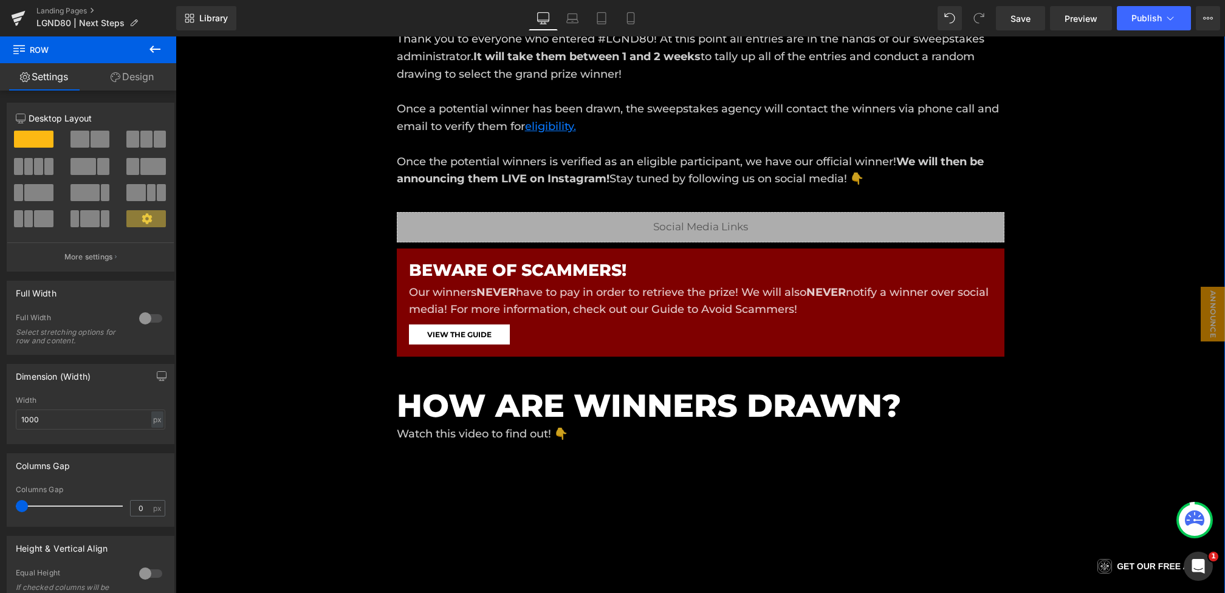
scroll to position [61, 0]
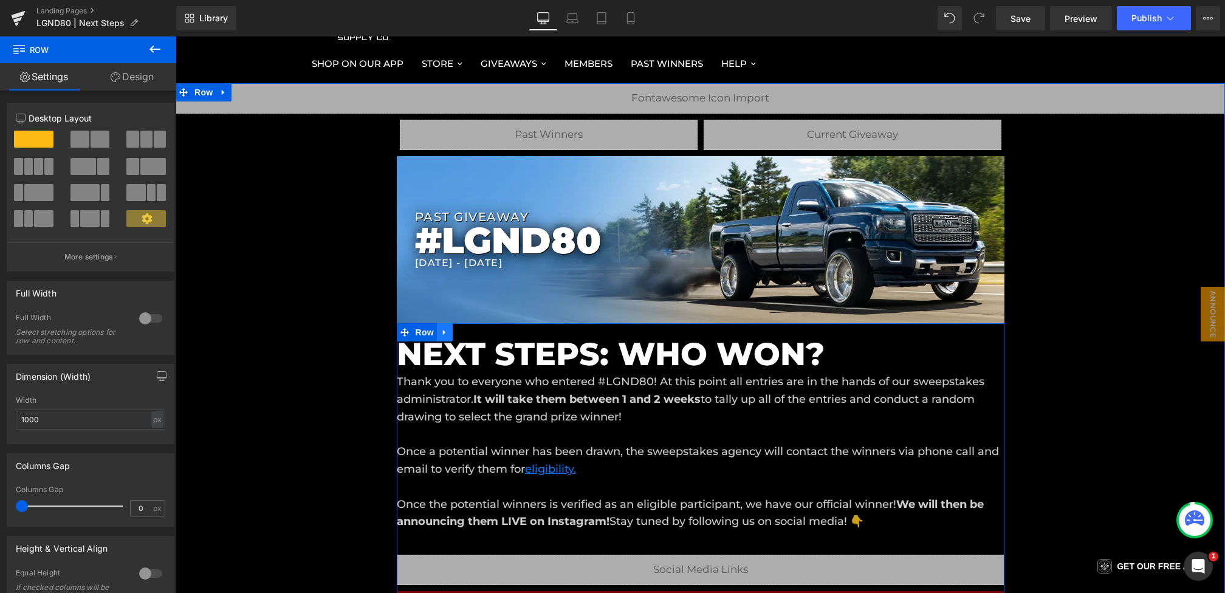
click at [445, 332] on icon at bounding box center [445, 332] width 9 height 9
click at [473, 332] on icon at bounding box center [476, 332] width 9 height 9
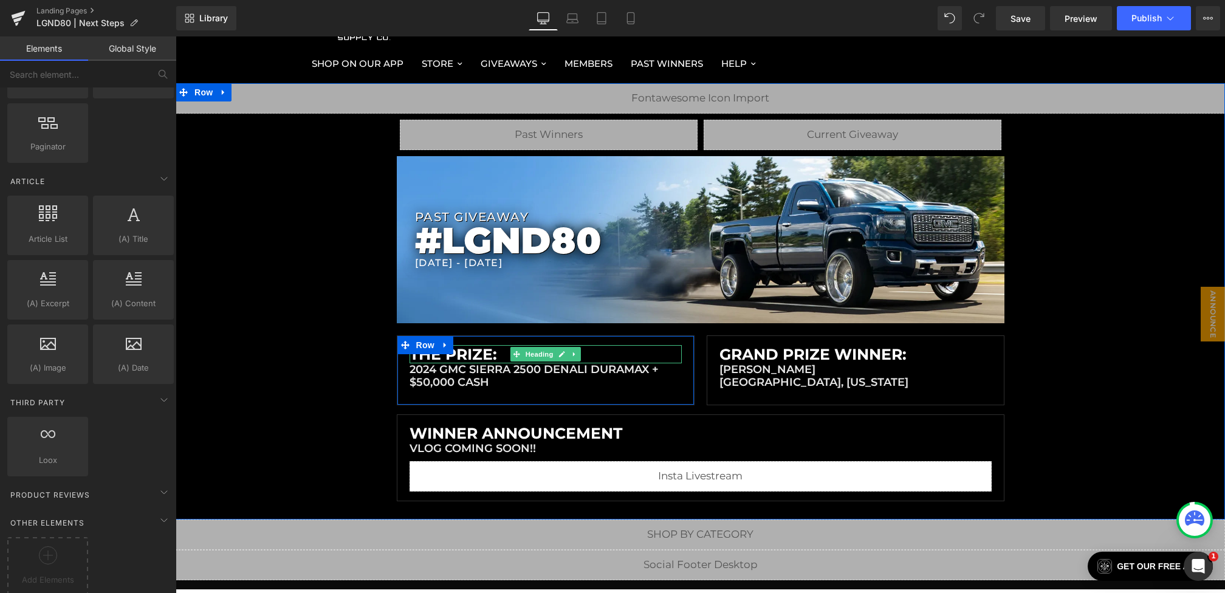
click at [465, 376] on h1 "2024 GMC SIERRA 2500 DENALI DURAMAX + $50,000 CASH" at bounding box center [546, 376] width 272 height 26
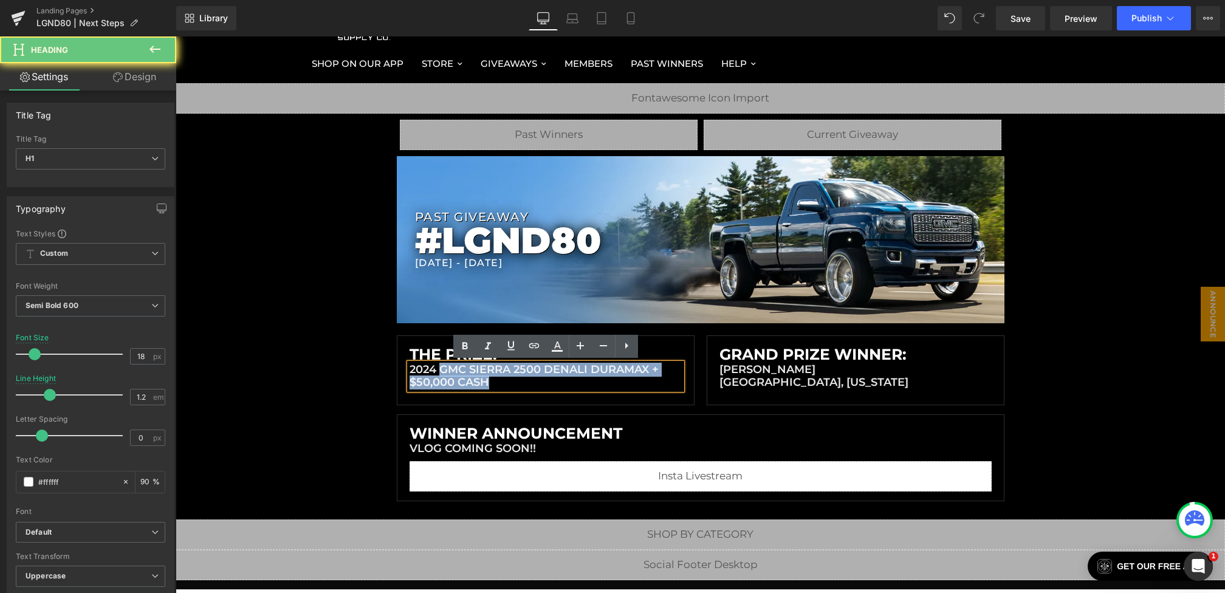
drag, startPoint x: 500, startPoint y: 377, endPoint x: 439, endPoint y: 367, distance: 62.1
click at [439, 367] on h1 "2024 GMC SIERRA 2500 DENALI DURAMAX + $50,000 CASH" at bounding box center [546, 376] width 272 height 26
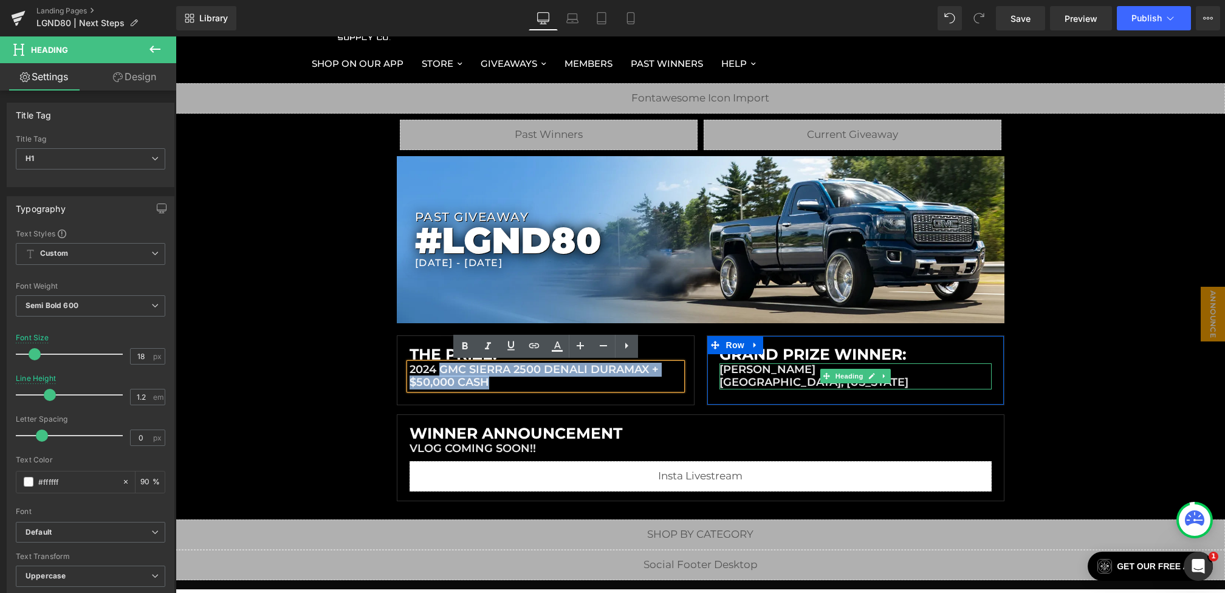
click at [797, 366] on span "[PERSON_NAME]" at bounding box center [767, 369] width 96 height 13
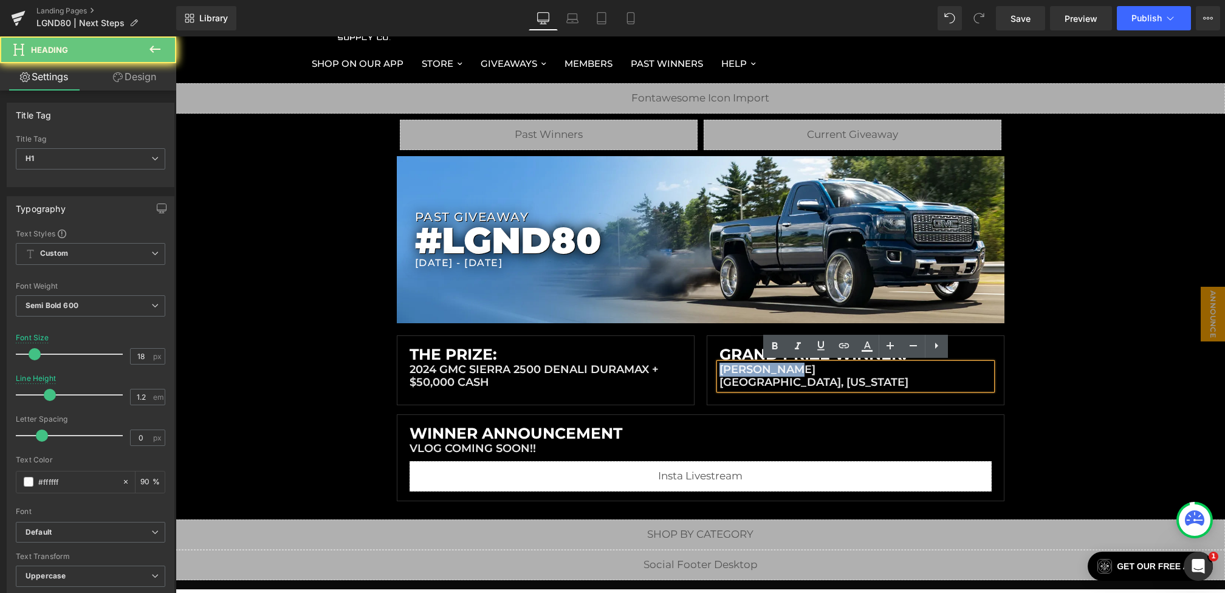
drag, startPoint x: 821, startPoint y: 366, endPoint x: 637, endPoint y: 366, distance: 184.1
click at [637, 366] on div "The Prize: Heading 2024 GMC SIERRA 2500 DENALI DURAMAX + $50,000 CASH Heading R…" at bounding box center [701, 370] width 608 height 70
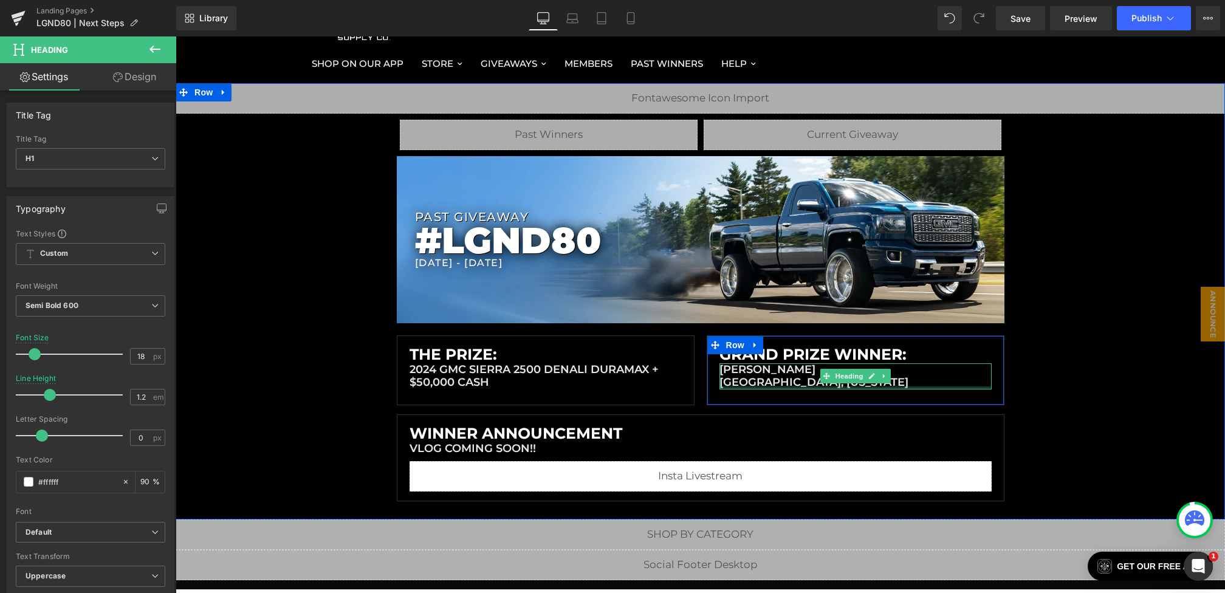
click at [775, 386] on div "[PERSON_NAME] [GEOGRAPHIC_DATA], [US_STATE] Heading" at bounding box center [855, 376] width 272 height 26
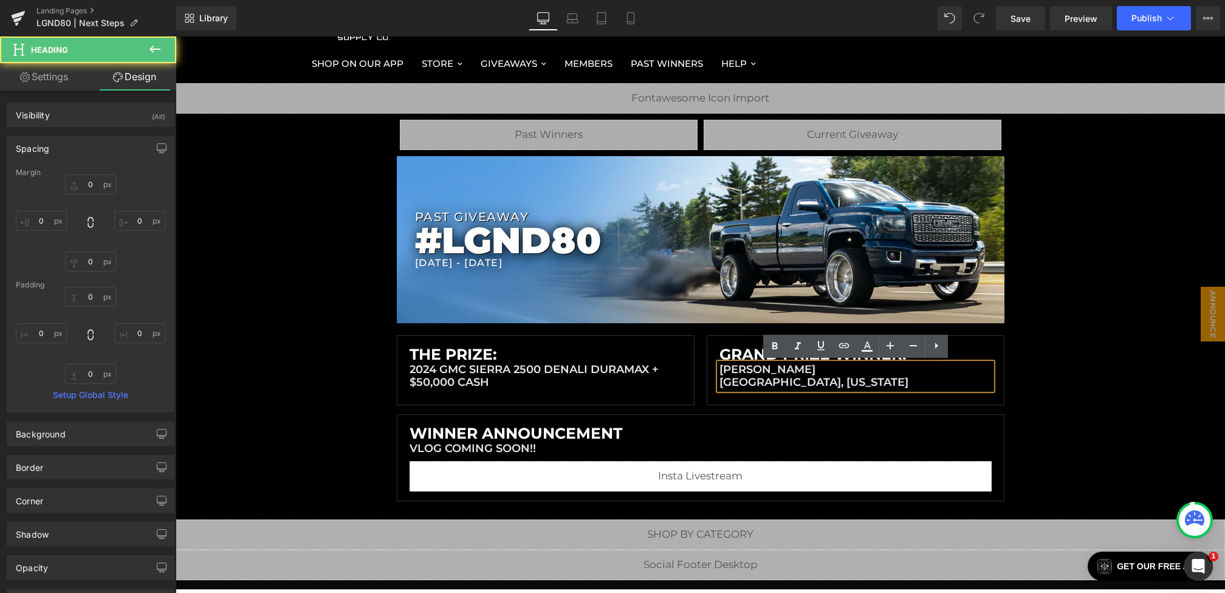
click at [901, 383] on h1 "[GEOGRAPHIC_DATA], [US_STATE]" at bounding box center [855, 382] width 272 height 13
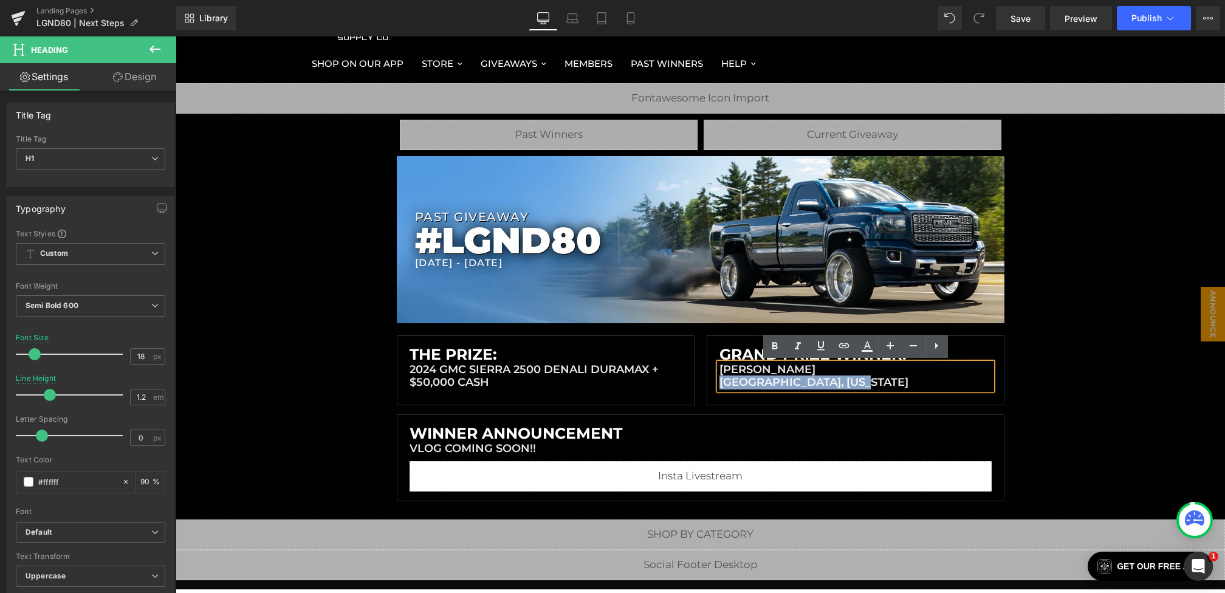
drag, startPoint x: 925, startPoint y: 381, endPoint x: 707, endPoint y: 379, distance: 218.2
click at [707, 379] on div "Grand Prize Winner: Heading [PERSON_NAME] crawfordsville, [US_STATE] Heading Row" at bounding box center [856, 370] width 298 height 70
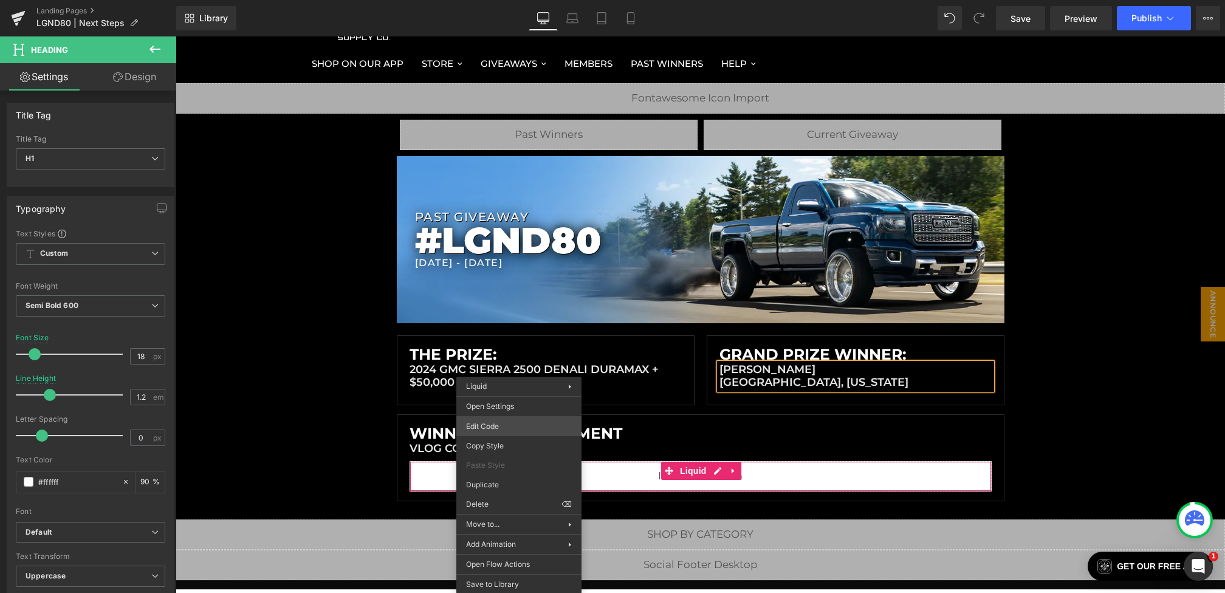
click at [508, 0] on div "Row You are previewing how the will restyle your page. You can not edit Element…" at bounding box center [612, 0] width 1225 height 0
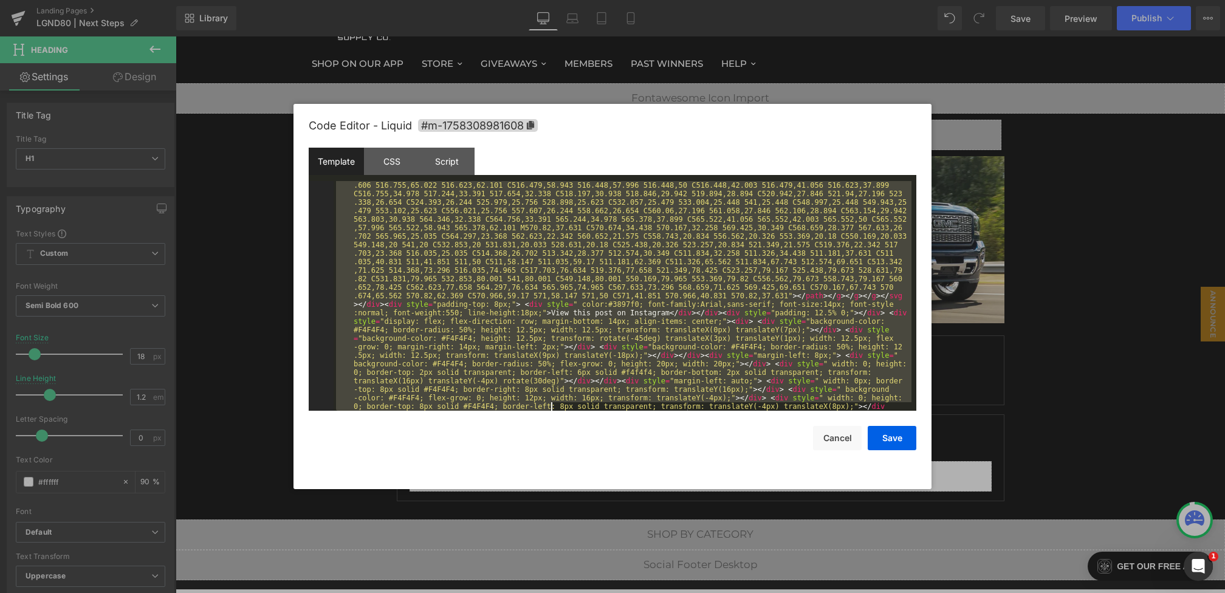
scroll to position [272, 0]
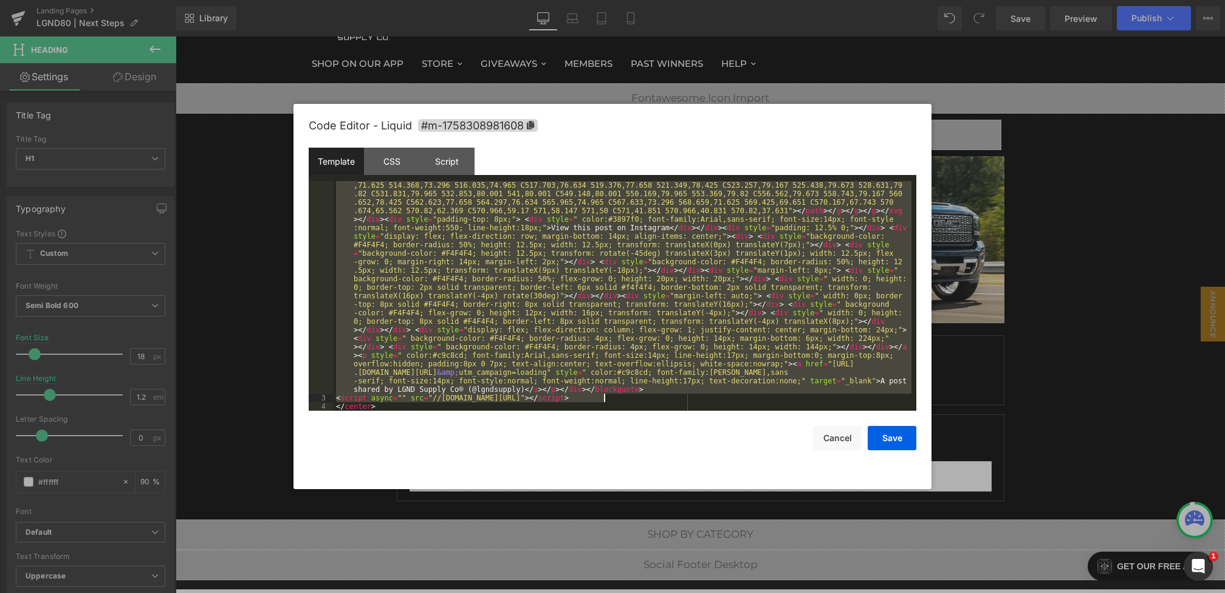
drag, startPoint x: 343, startPoint y: 195, endPoint x: 650, endPoint y: 399, distance: 368.2
click at [650, 399] on div "< blockquote class = "instagram-media" data-instgrm-captioned = "" data-instgrm…" at bounding box center [623, 274] width 578 height 715
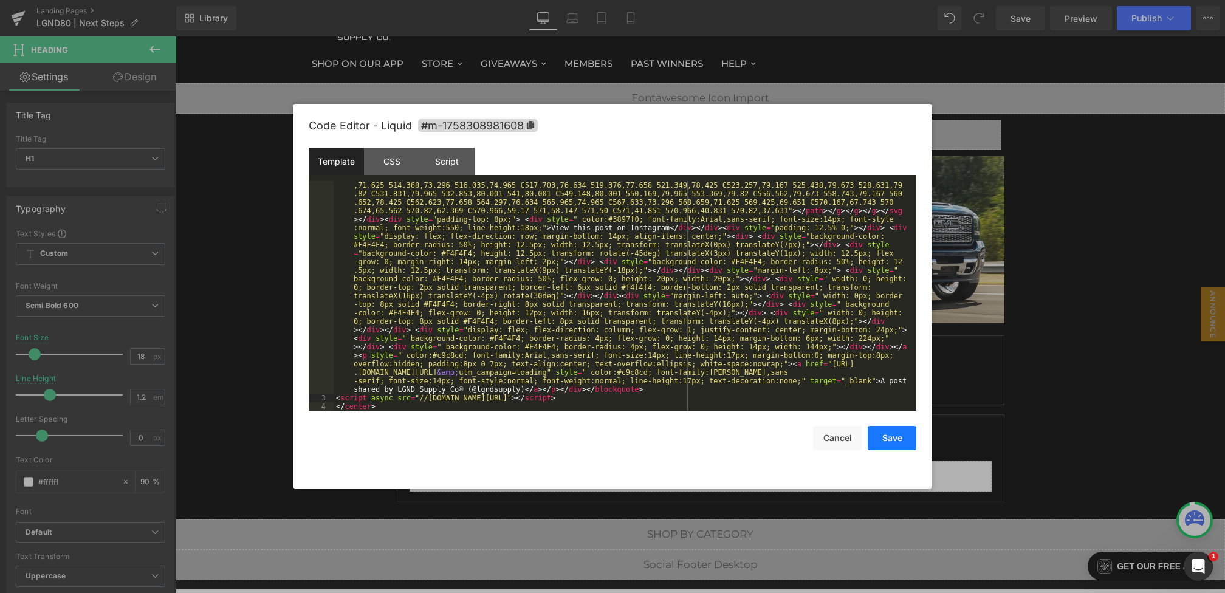
click at [884, 439] on button "Save" at bounding box center [892, 438] width 49 height 24
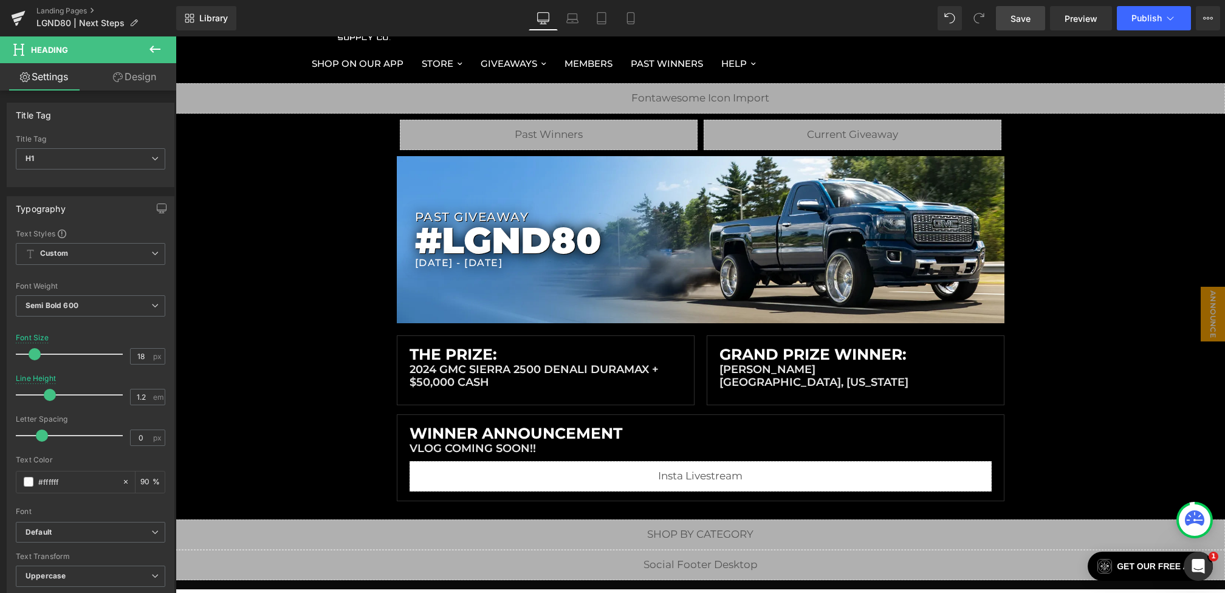
click at [1031, 21] on span "Save" at bounding box center [1021, 18] width 20 height 13
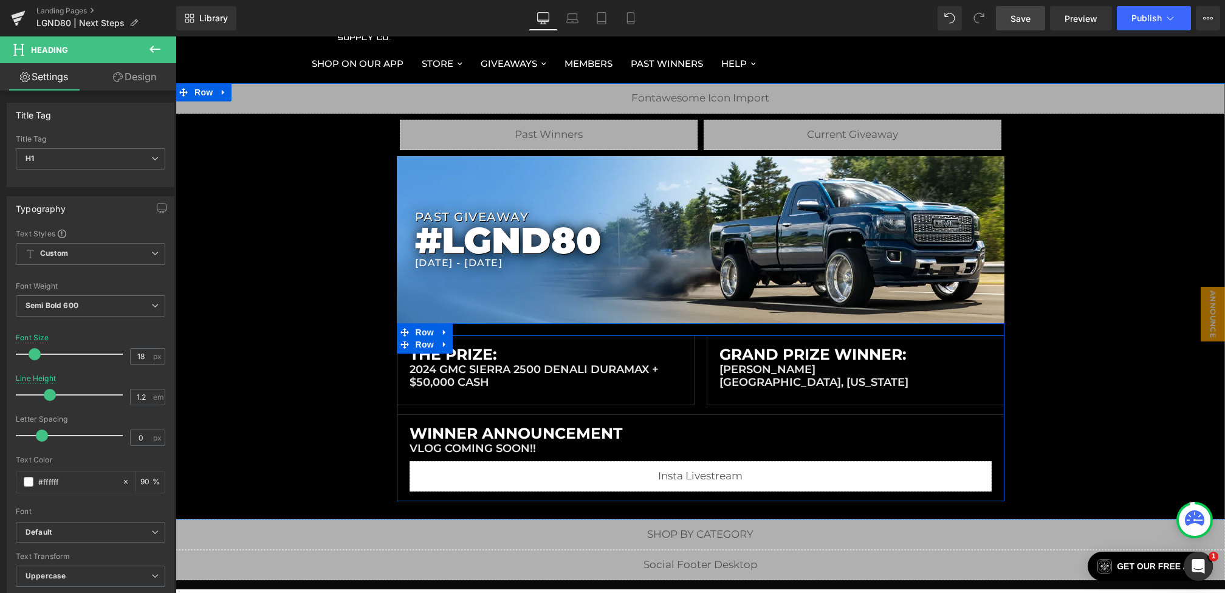
click at [479, 376] on h1 "2024 GMC SIERRA 2500 DENALI DURAMAX + $50,000 CASH" at bounding box center [546, 376] width 272 height 26
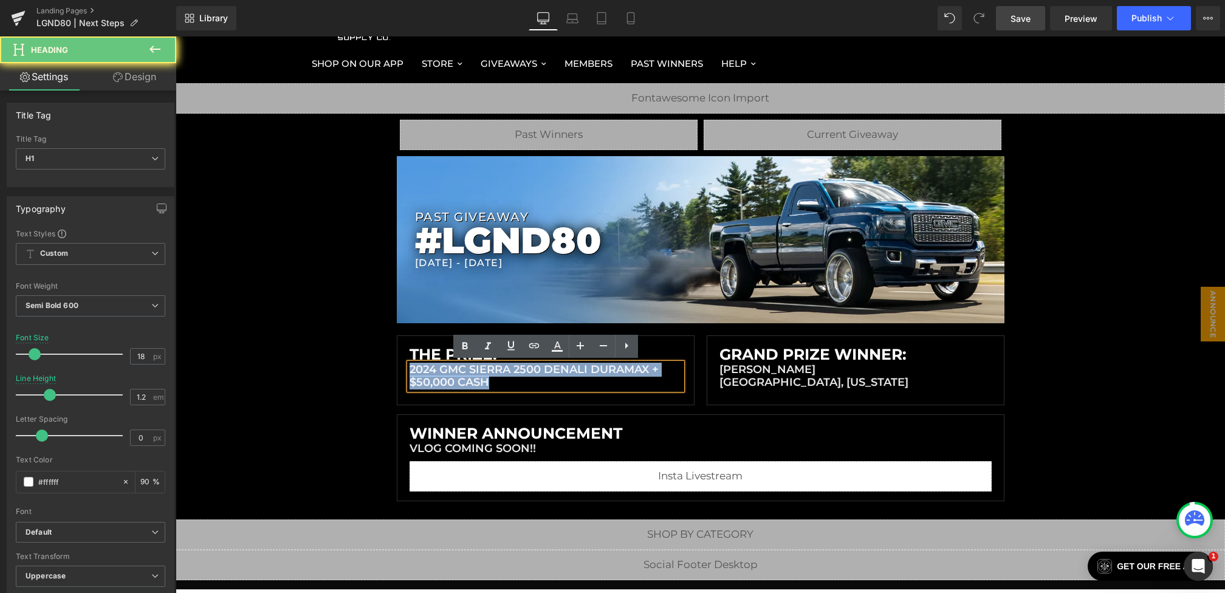
drag, startPoint x: 507, startPoint y: 377, endPoint x: 342, endPoint y: 324, distance: 173.7
click at [342, 324] on div "Liquid Liquid Liquid Row Row PAST GIVEAWAY Heading #LGND80 Heading [DATE] - [DA…" at bounding box center [700, 292] width 1049 height 418
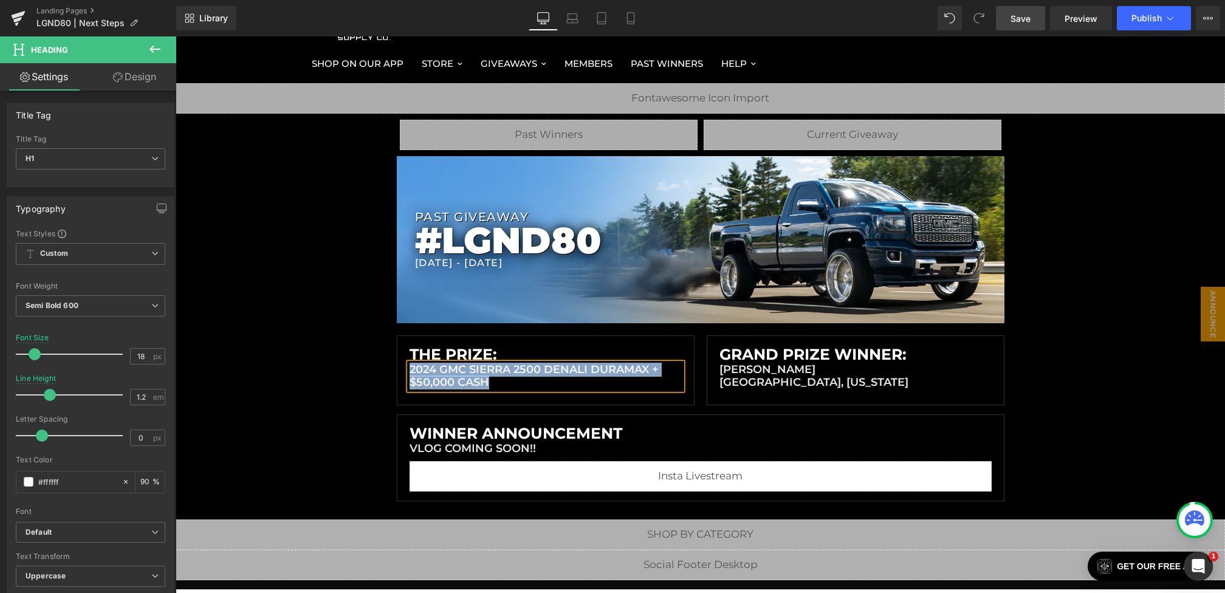
paste div
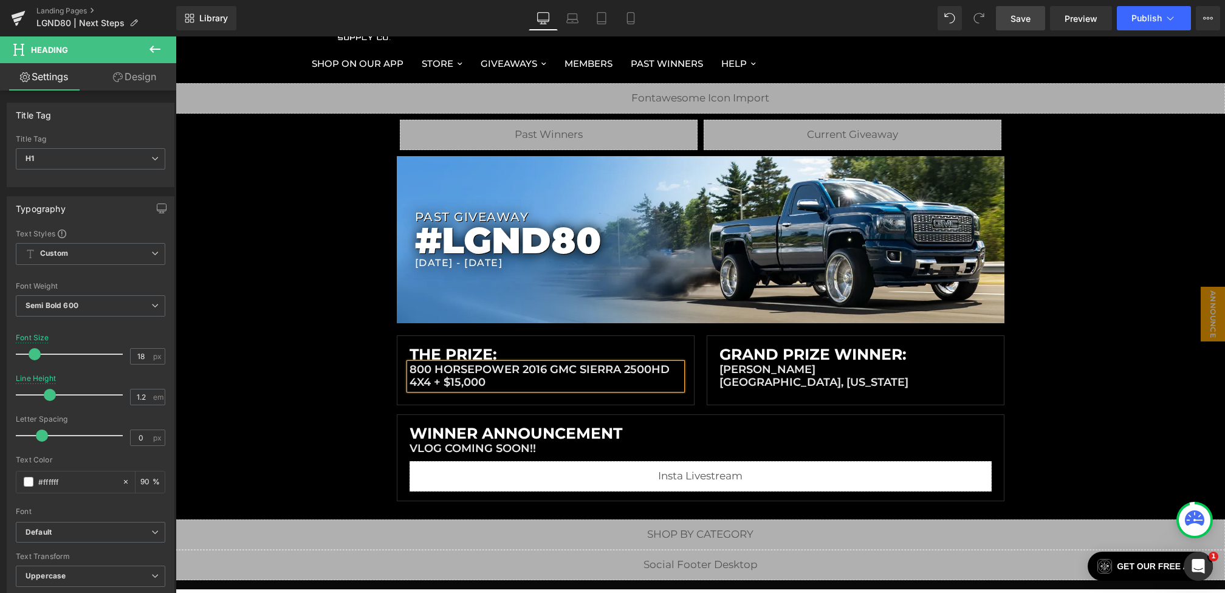
click at [1181, 222] on div "Liquid Liquid Liquid Row Row PAST GIVEAWAY Heading #LGND80 Heading [DATE] - [DA…" at bounding box center [700, 292] width 1049 height 418
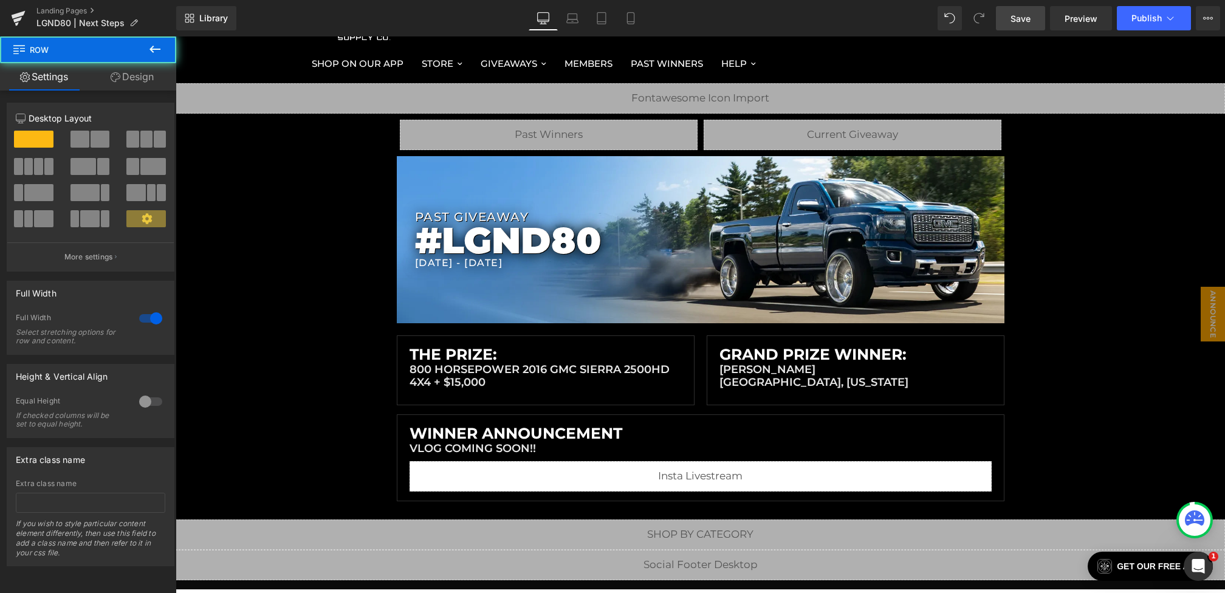
drag, startPoint x: 1020, startPoint y: 22, endPoint x: 835, endPoint y: 69, distance: 191.2
click at [1020, 22] on span "Save" at bounding box center [1021, 18] width 20 height 13
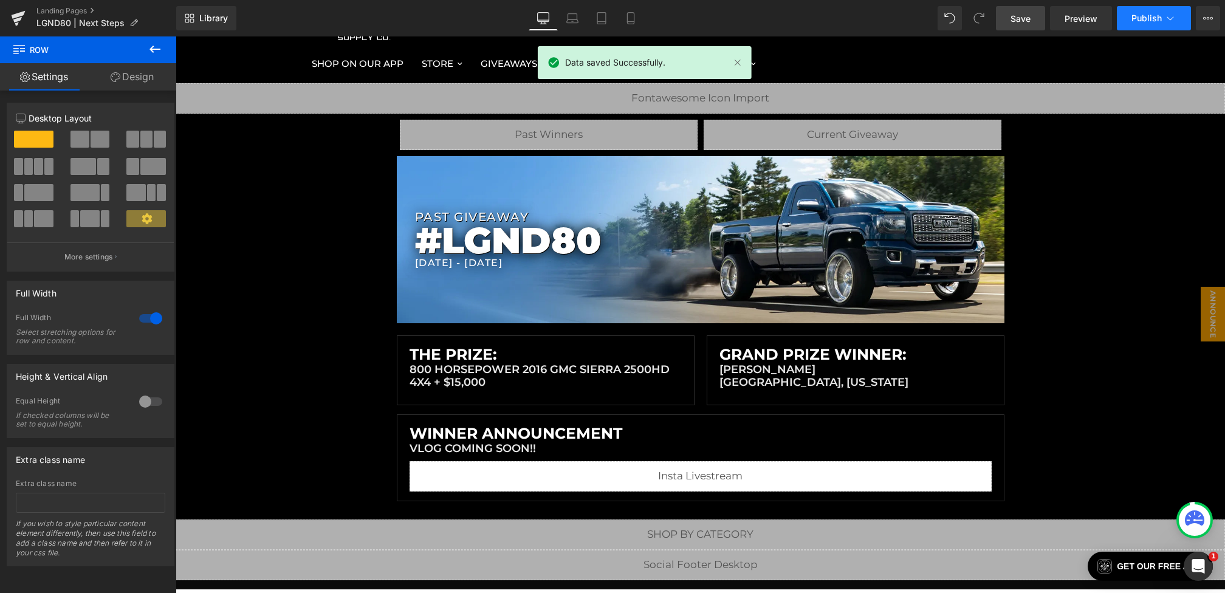
click at [1144, 18] on span "Publish" at bounding box center [1146, 18] width 30 height 10
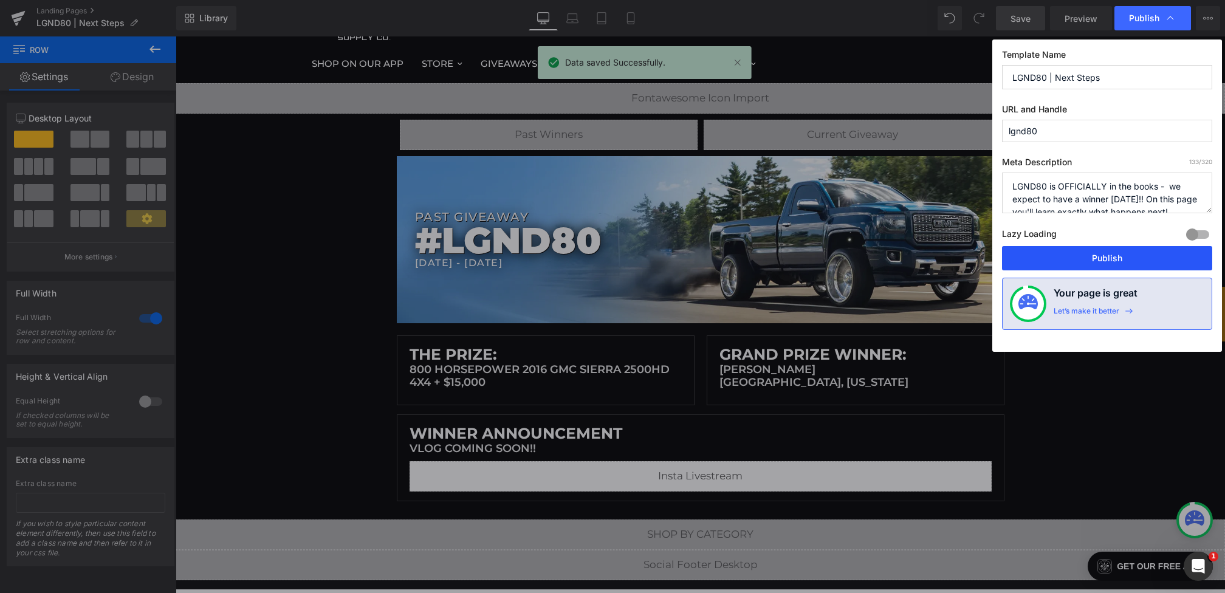
drag, startPoint x: 1064, startPoint y: 259, endPoint x: 757, endPoint y: 264, distance: 307.5
click at [1064, 259] on button "Publish" at bounding box center [1107, 258] width 210 height 24
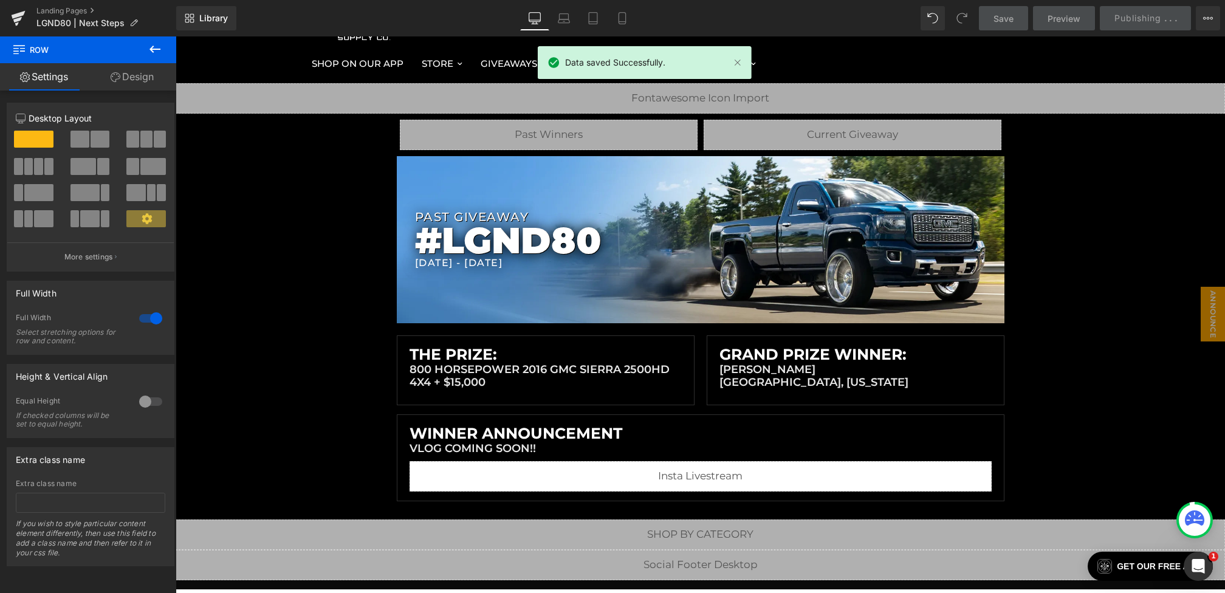
scroll to position [0, 0]
